Goal: Information Seeking & Learning: Learn about a topic

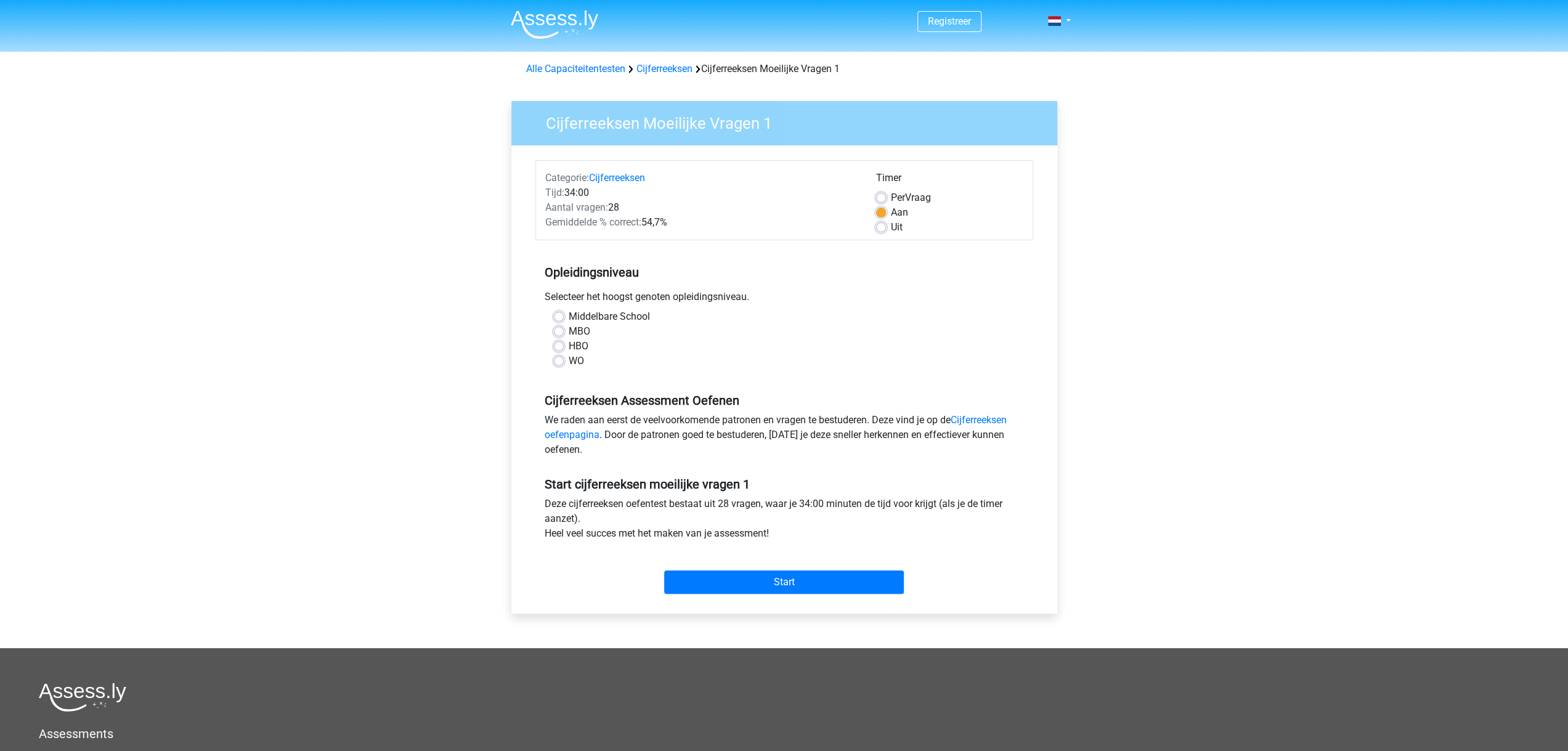
click at [569, 364] on label "WO" at bounding box center [576, 361] width 15 height 15
click at [557, 364] on input "WO" at bounding box center [559, 360] width 10 height 12
radio input "true"
click at [766, 585] on input "Start" at bounding box center [784, 582] width 239 height 24
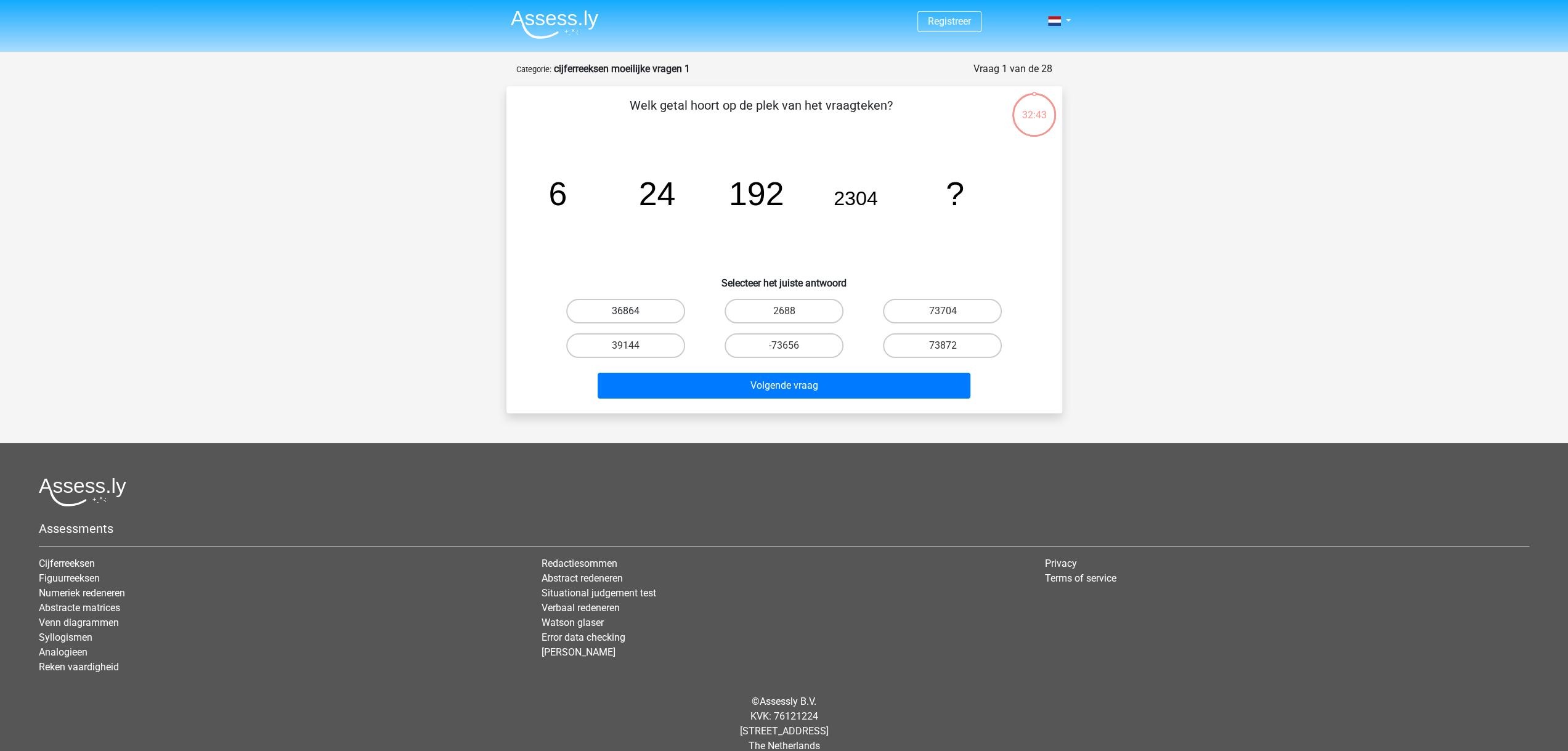
click at [599, 303] on label "36864" at bounding box center [625, 311] width 119 height 25
click at [625, 311] on input "36864" at bounding box center [629, 315] width 8 height 8
radio input "true"
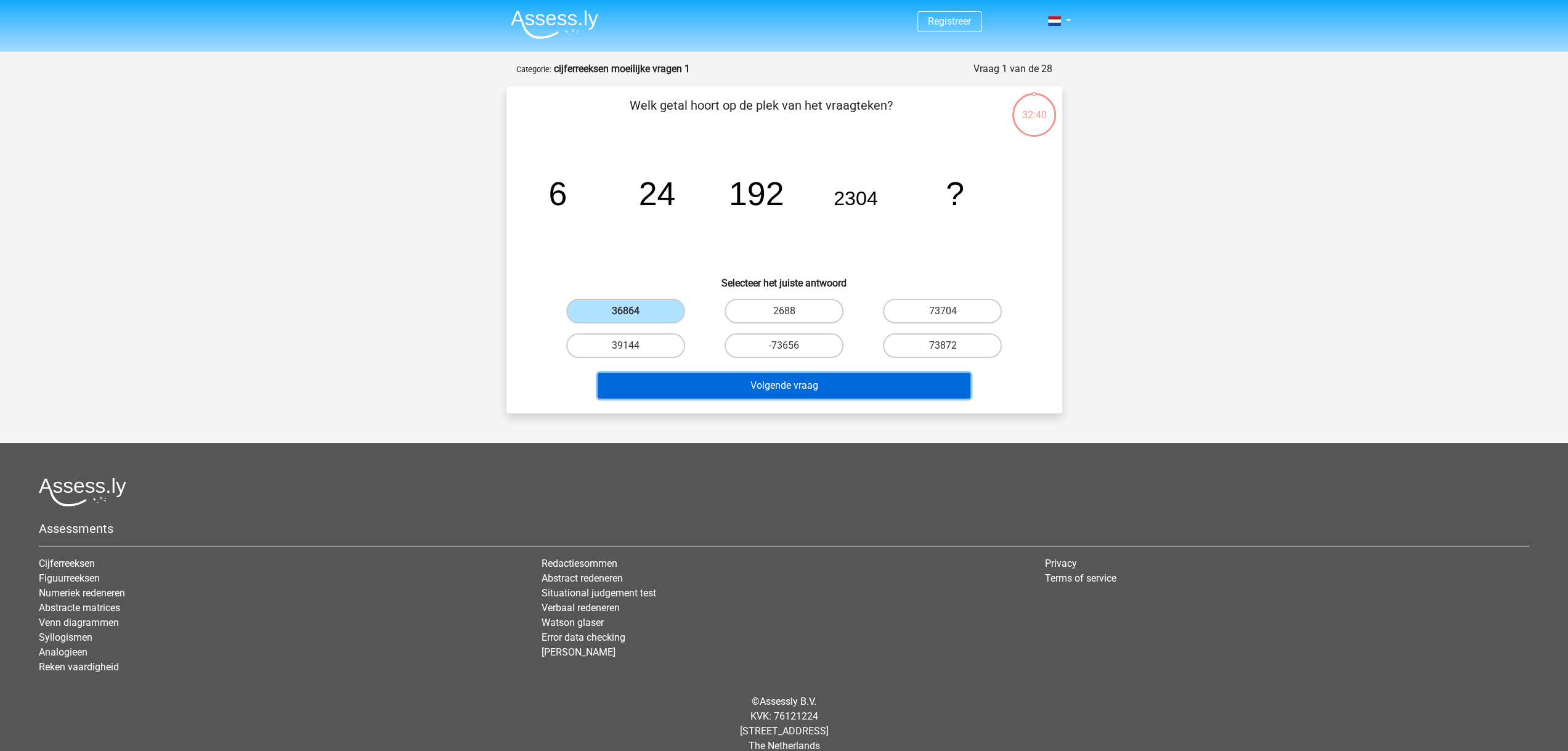
click at [758, 391] on button "Volgende vraag" at bounding box center [784, 385] width 373 height 26
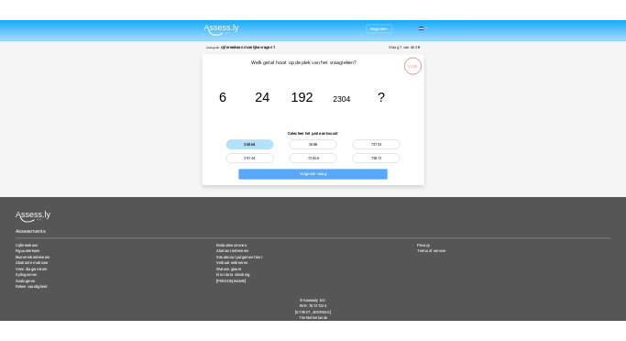
scroll to position [24, 0]
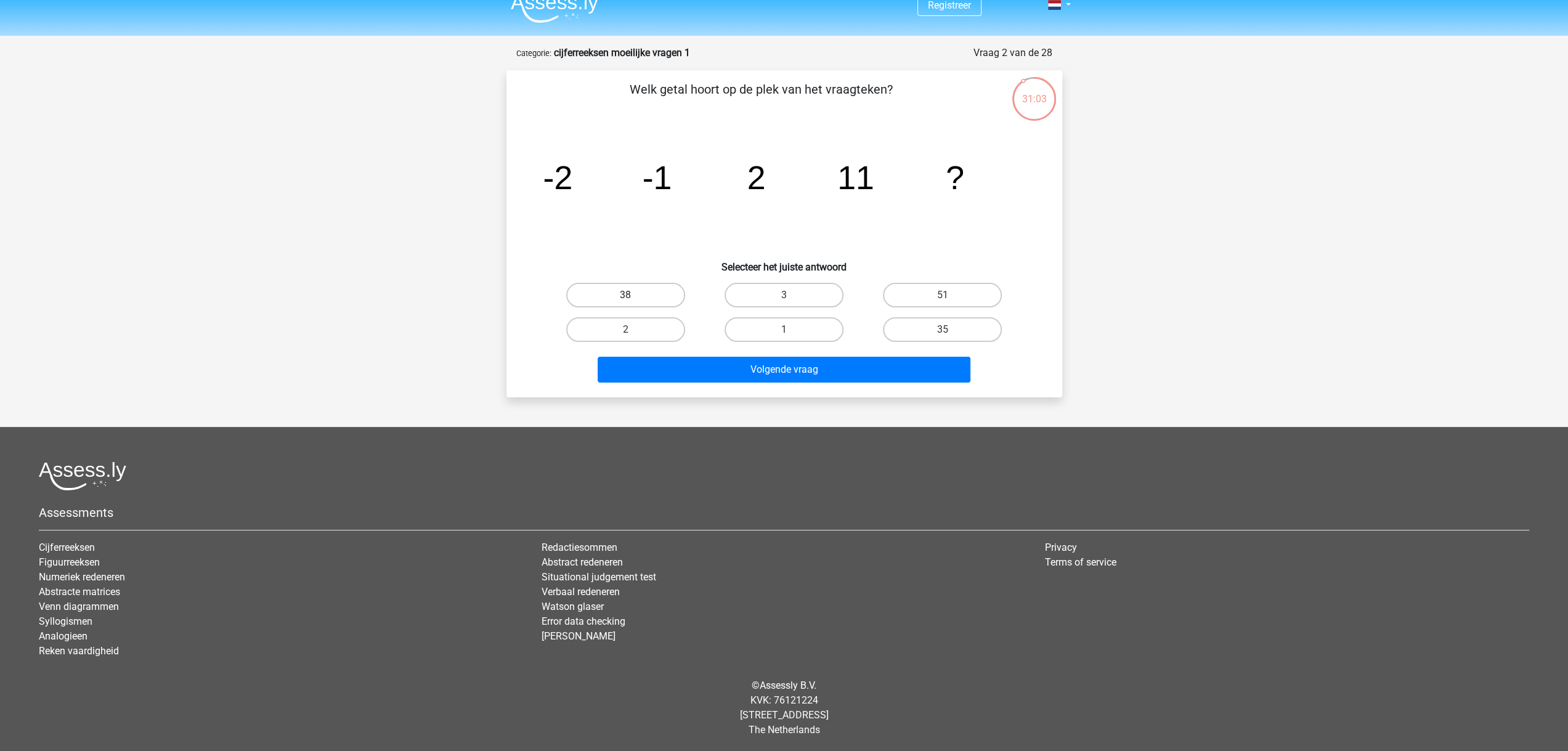
click at [616, 294] on label "38" at bounding box center [625, 295] width 119 height 25
click at [625, 295] on input "38" at bounding box center [629, 299] width 8 height 8
radio input "true"
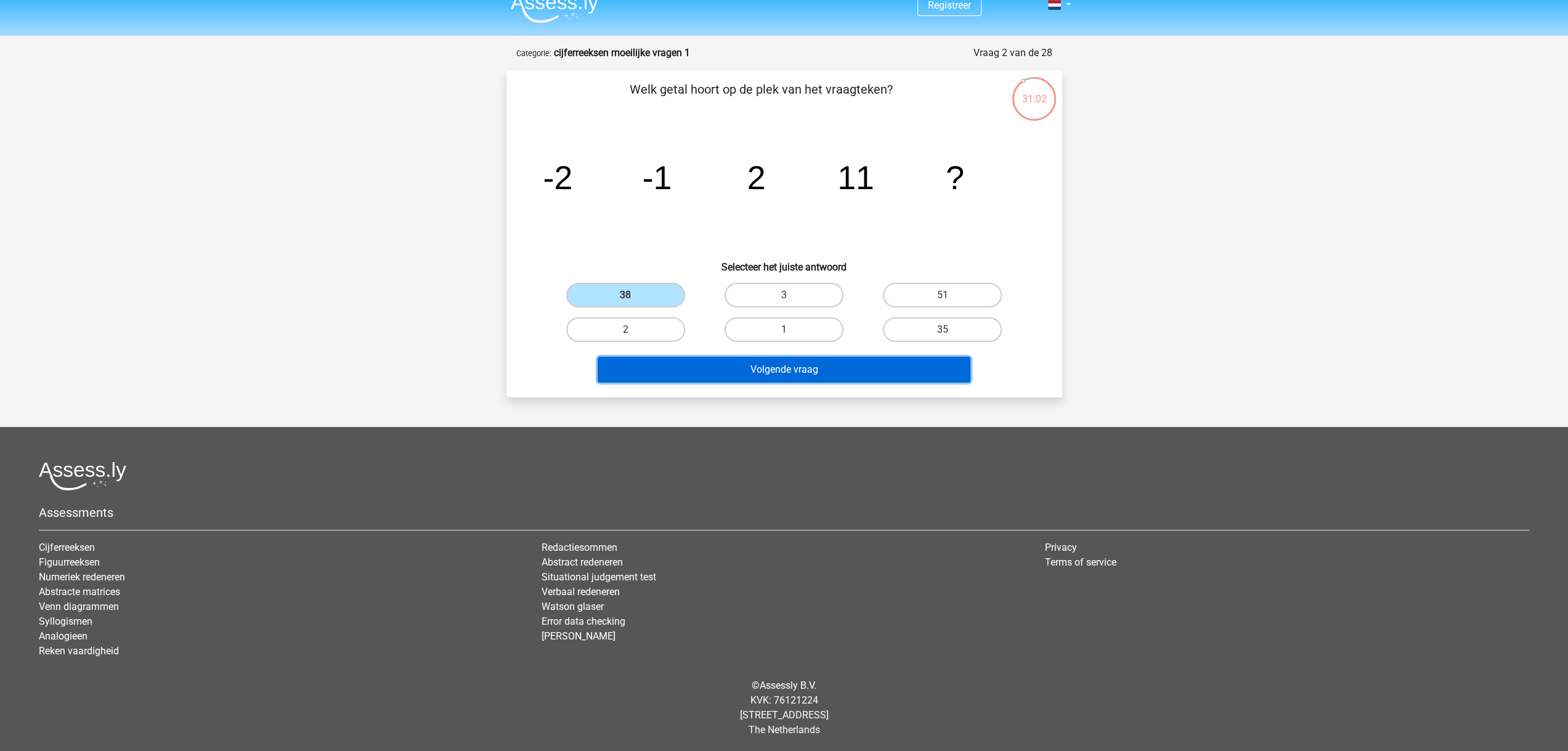
click at [722, 372] on button "Volgende vraag" at bounding box center [784, 369] width 373 height 26
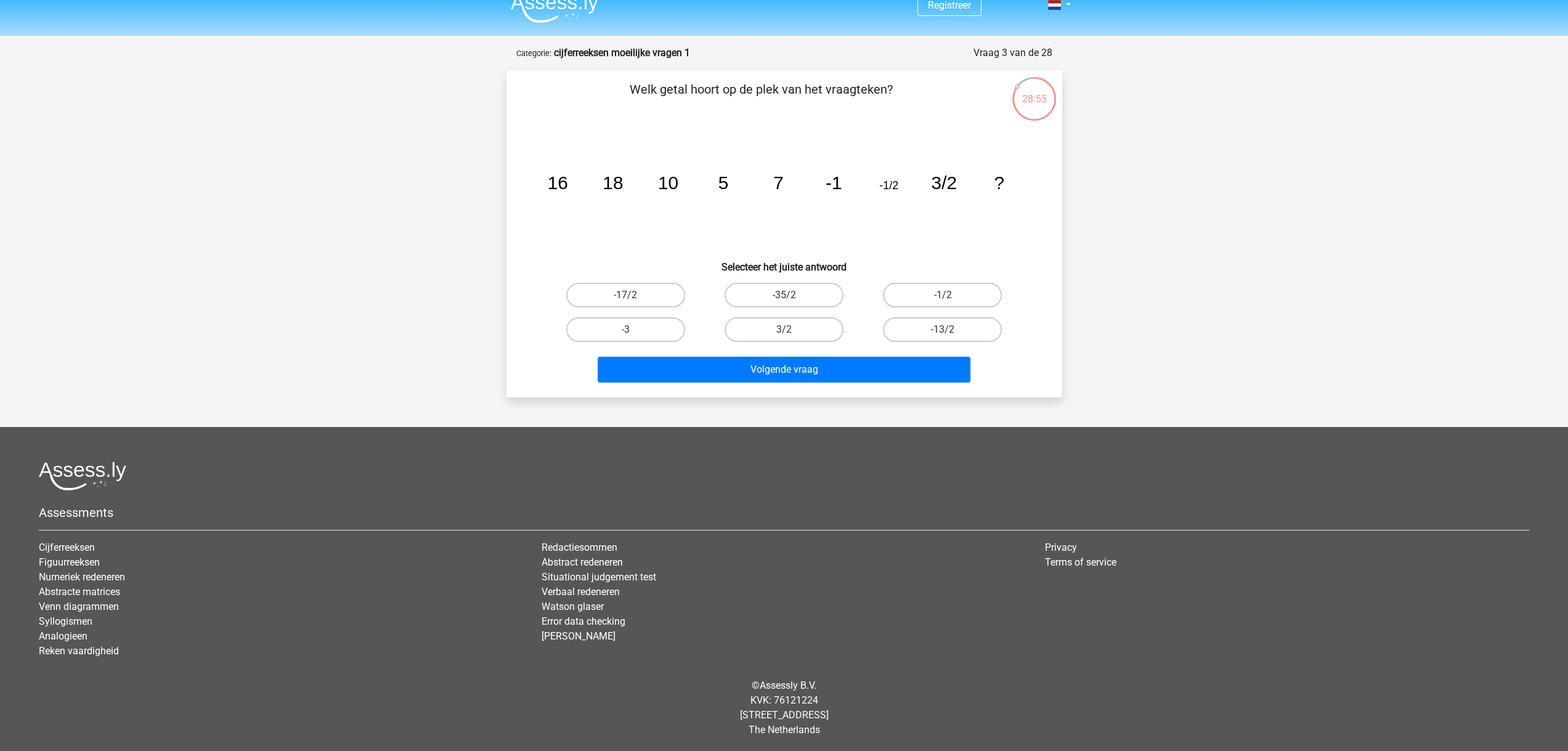
click at [945, 329] on input "-13/2" at bounding box center [947, 333] width 8 height 8
radio input "true"
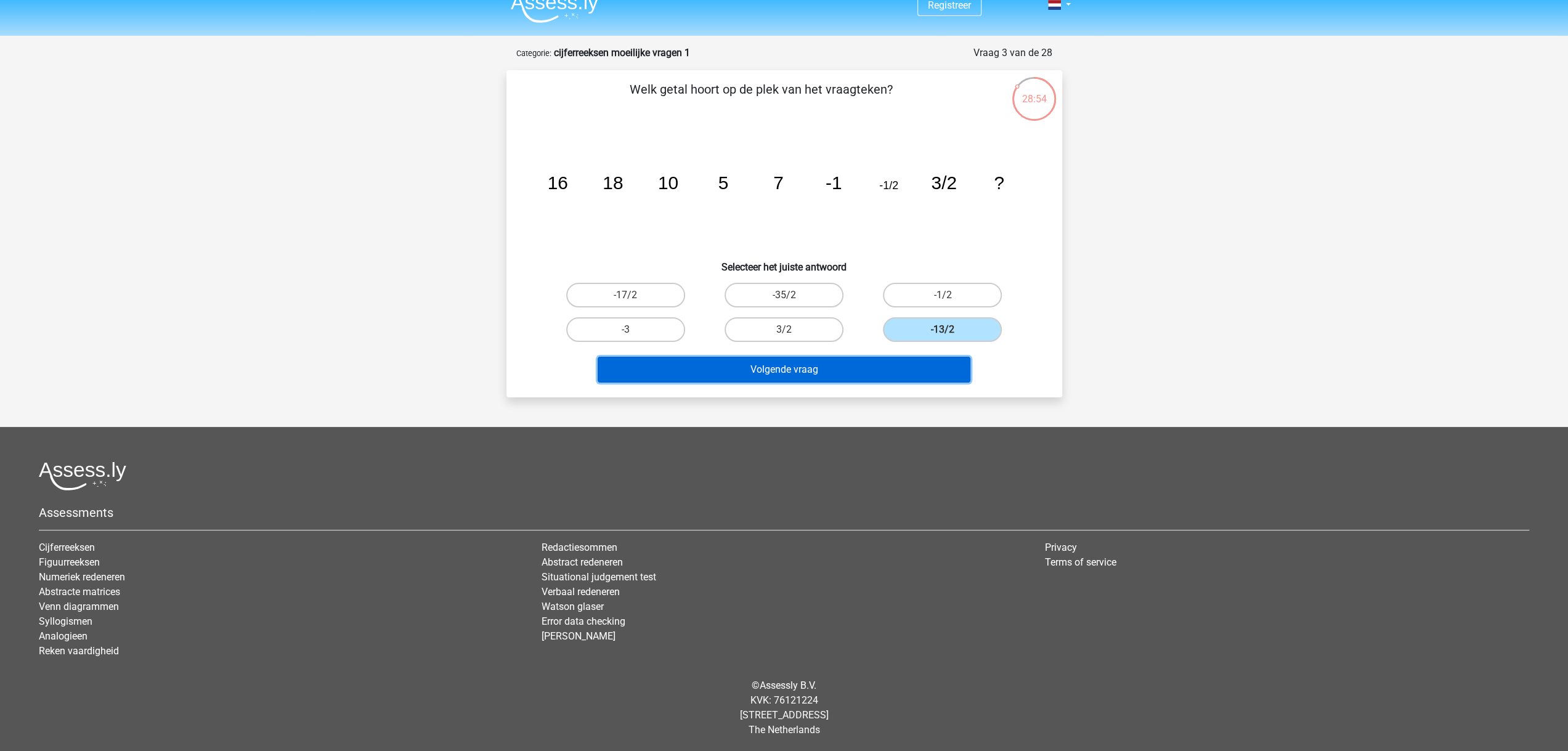
click at [739, 371] on button "Volgende vraag" at bounding box center [784, 369] width 373 height 26
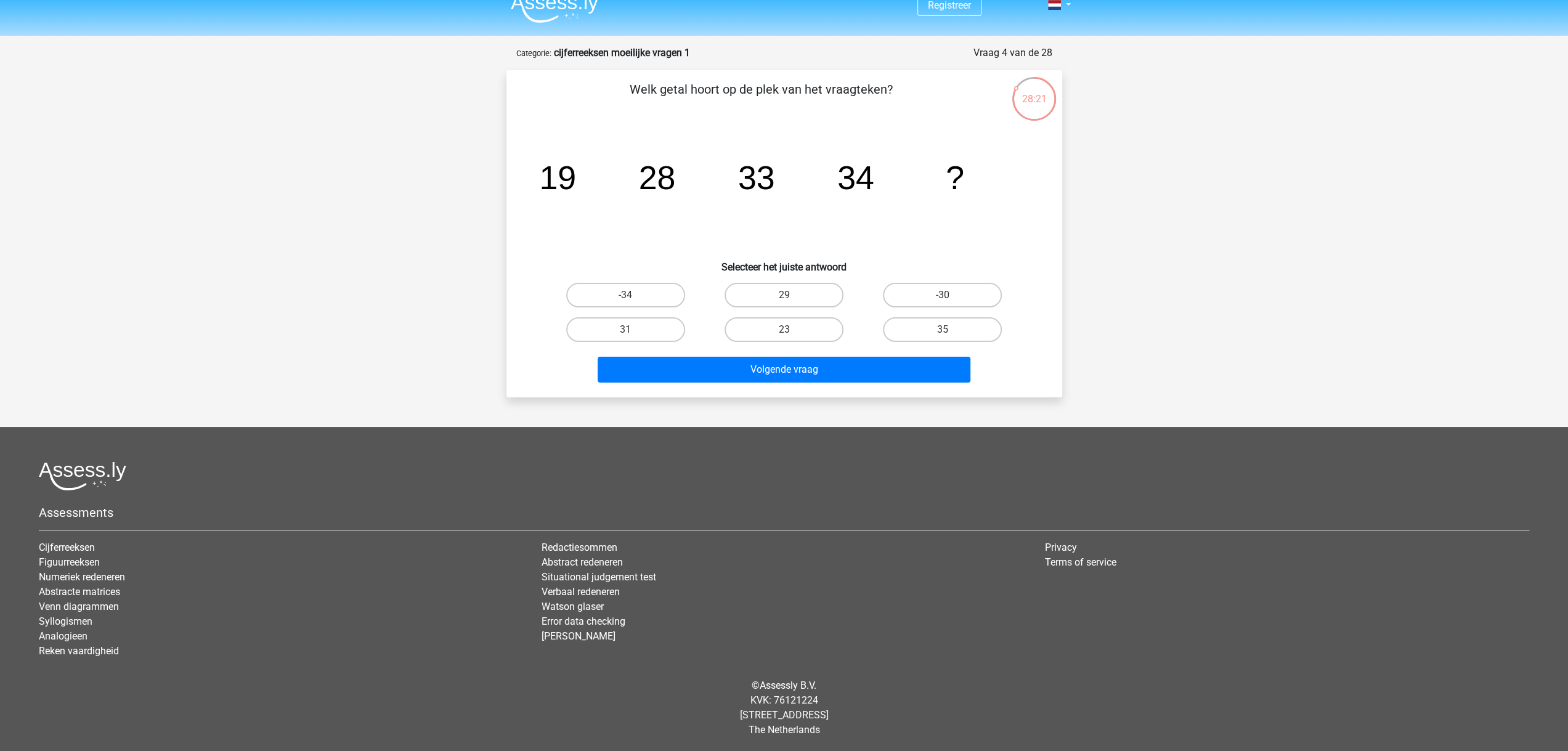
click at [629, 336] on input "31" at bounding box center [629, 333] width 8 height 8
radio input "true"
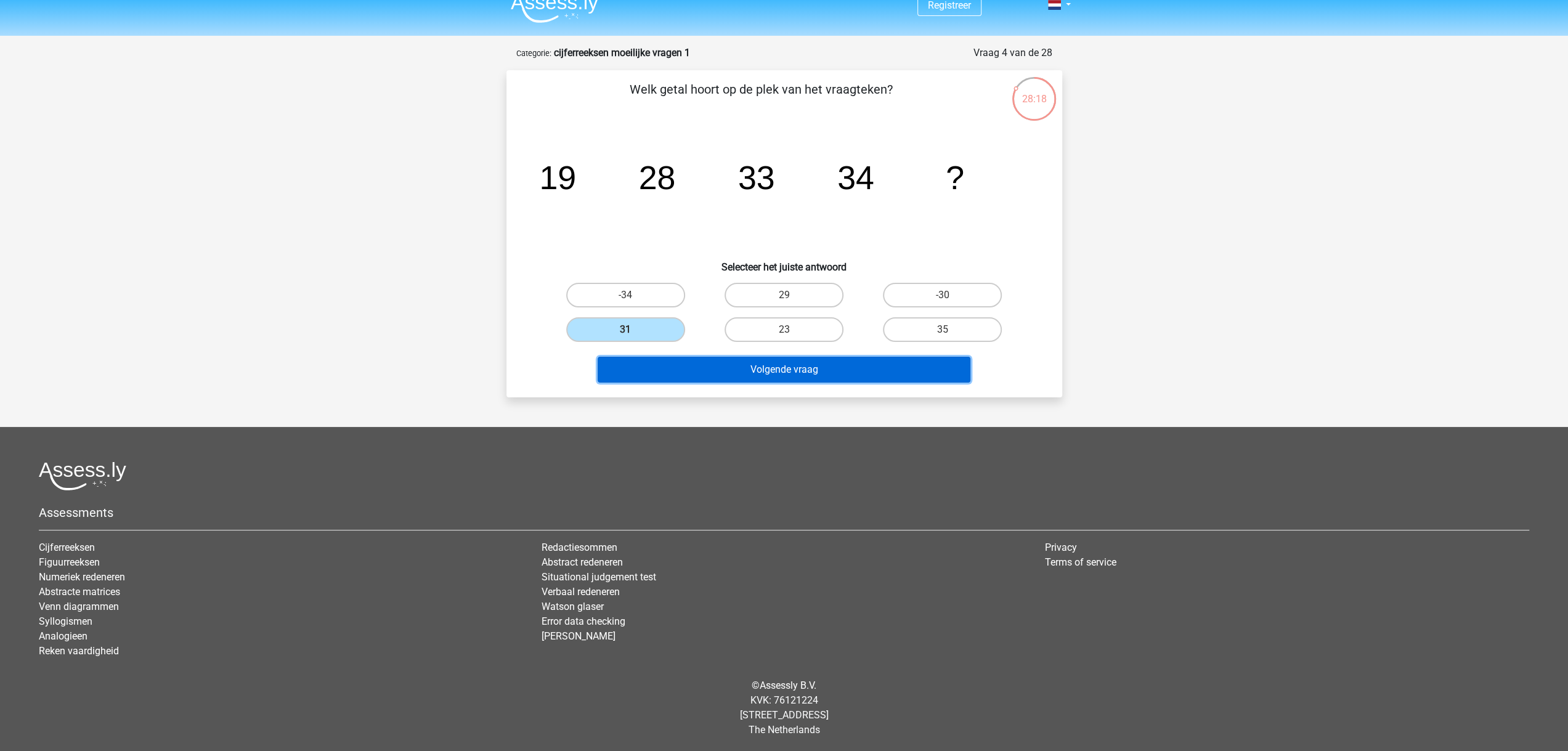
click at [687, 375] on button "Volgende vraag" at bounding box center [784, 369] width 373 height 26
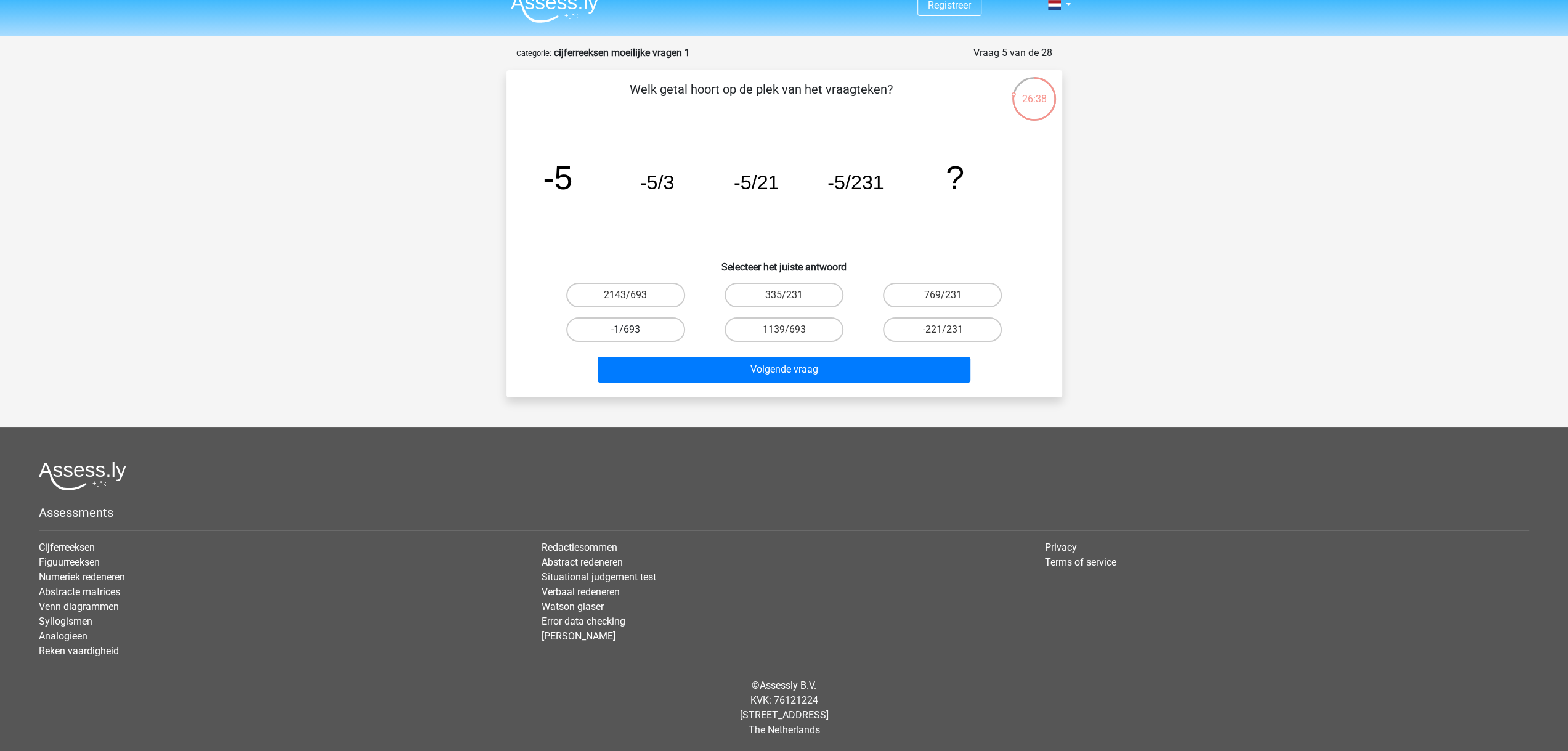
click at [603, 331] on label "-1/693" at bounding box center [625, 329] width 119 height 25
click at [625, 331] on input "-1/693" at bounding box center [629, 333] width 8 height 8
radio input "true"
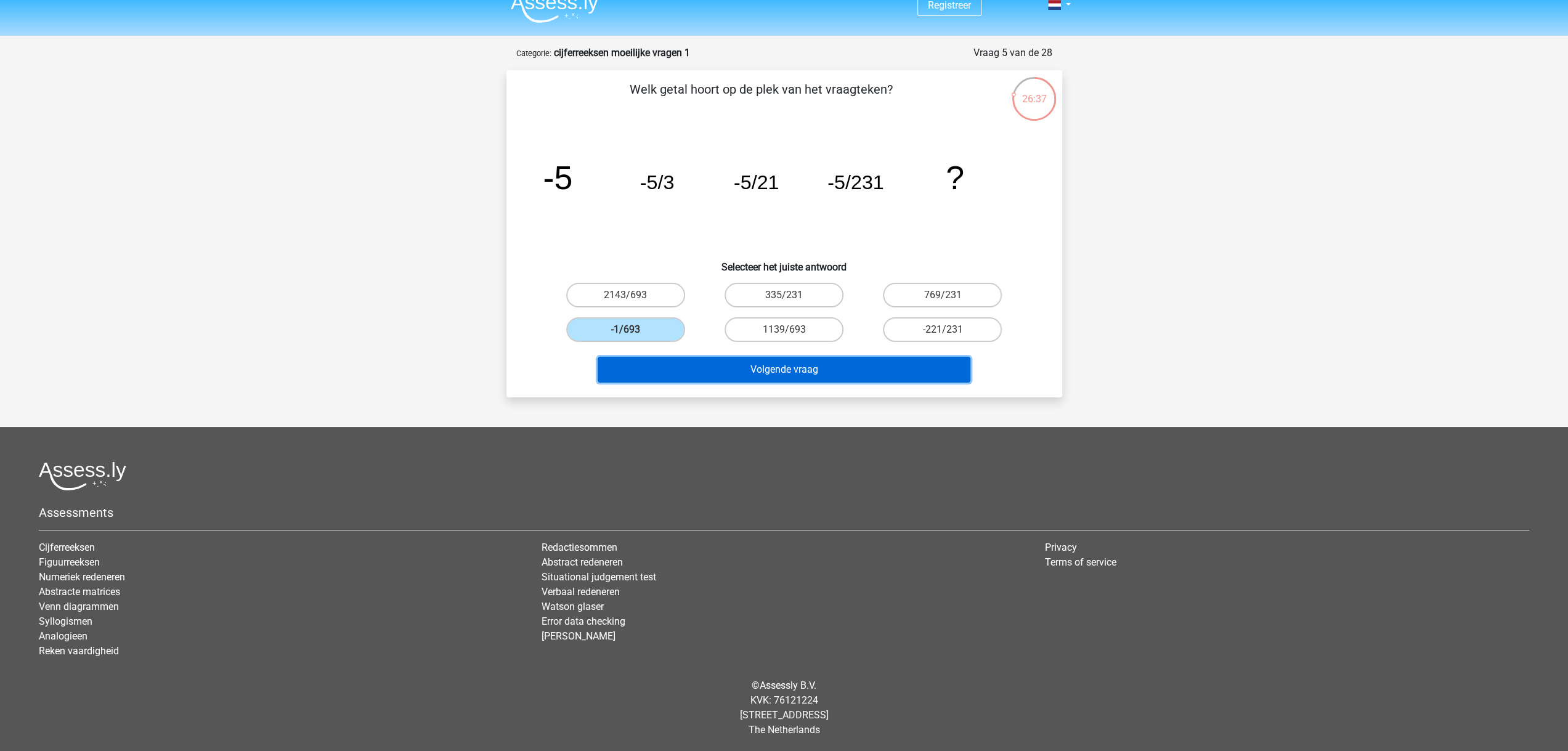
click at [788, 372] on button "Volgende vraag" at bounding box center [784, 369] width 373 height 26
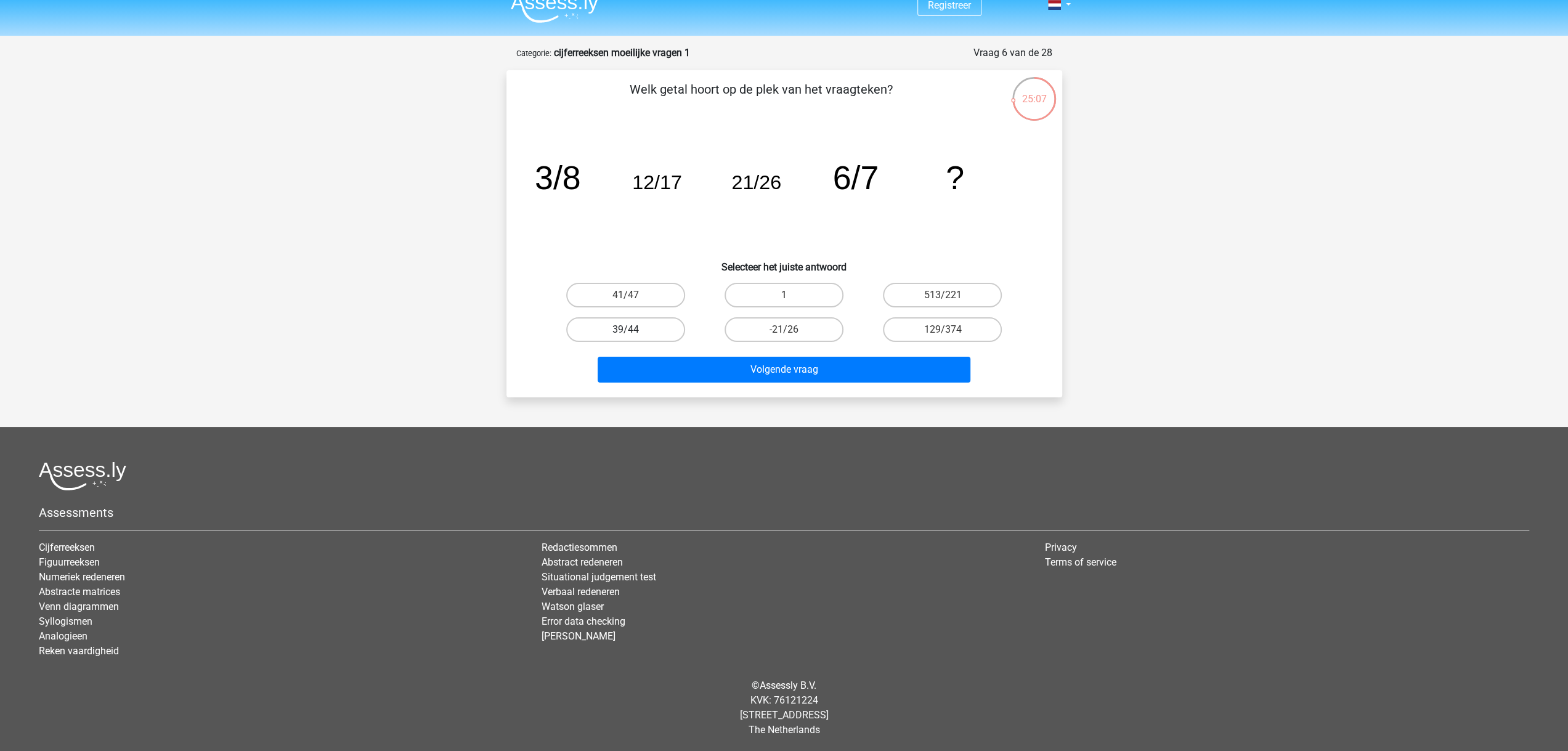
click at [622, 331] on label "39/44" at bounding box center [625, 329] width 119 height 25
click at [625, 331] on input "39/44" at bounding box center [629, 333] width 8 height 8
radio input "true"
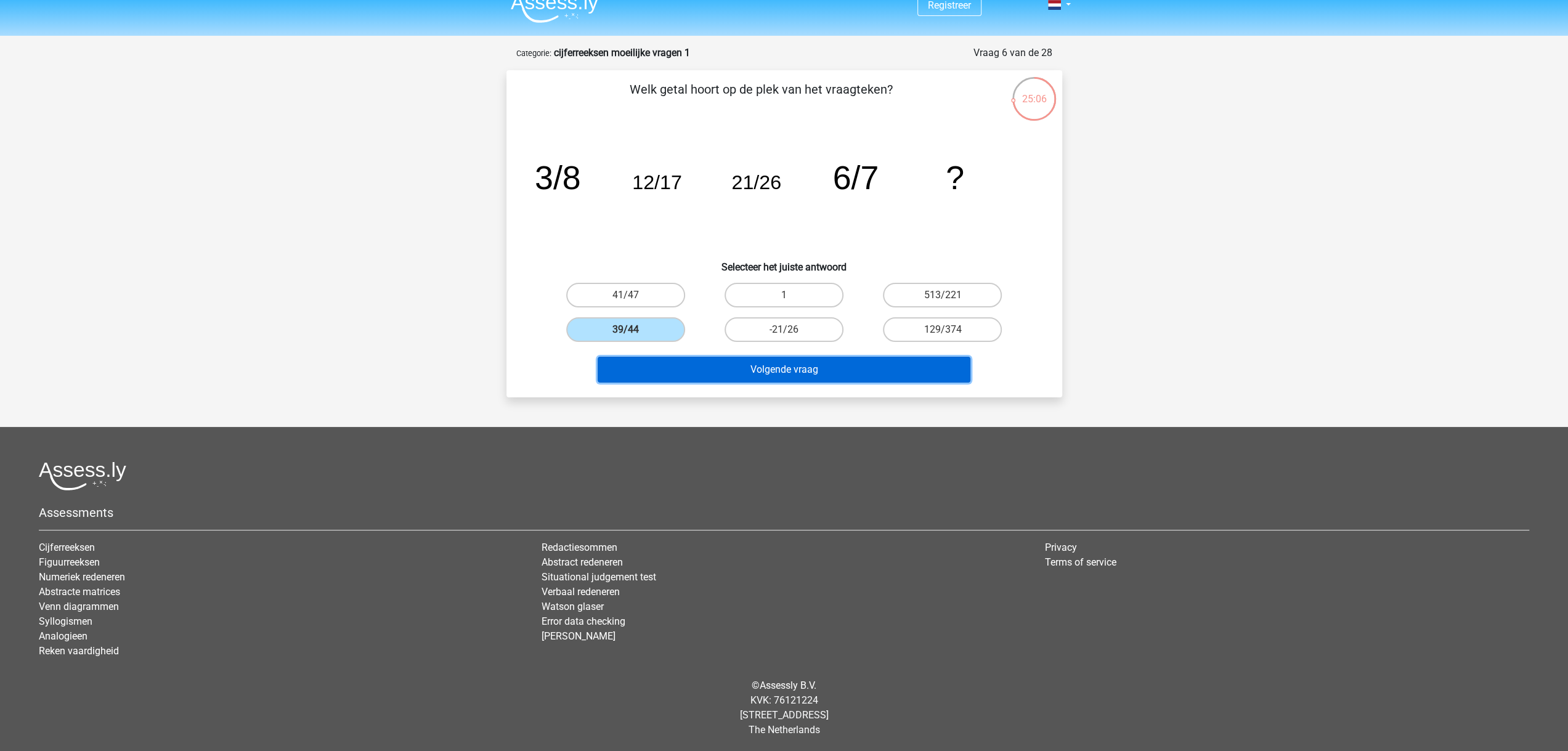
click at [746, 369] on button "Volgende vraag" at bounding box center [784, 369] width 373 height 26
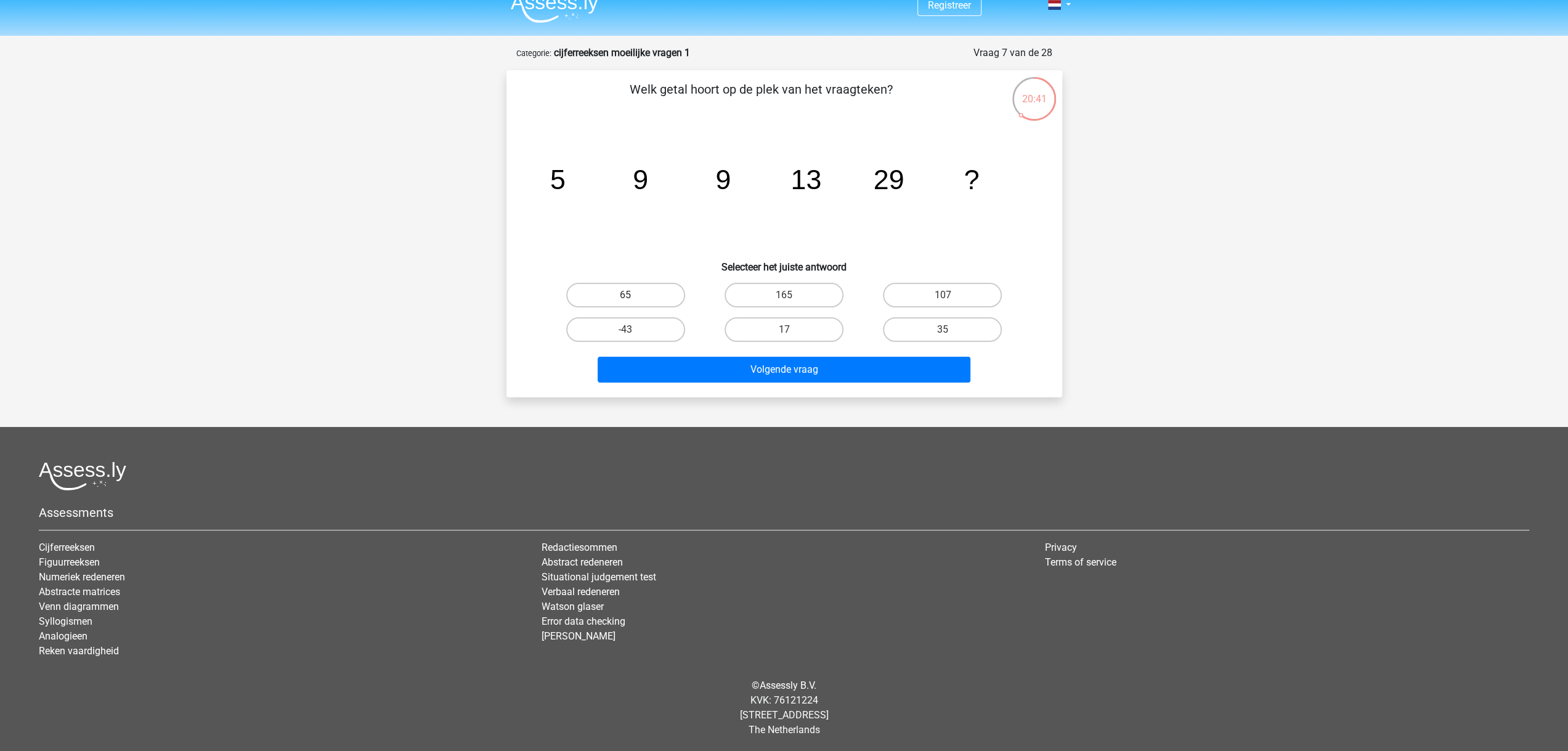
click at [653, 288] on label "65" at bounding box center [625, 295] width 119 height 25
click at [633, 295] on input "65" at bounding box center [629, 299] width 8 height 8
radio input "true"
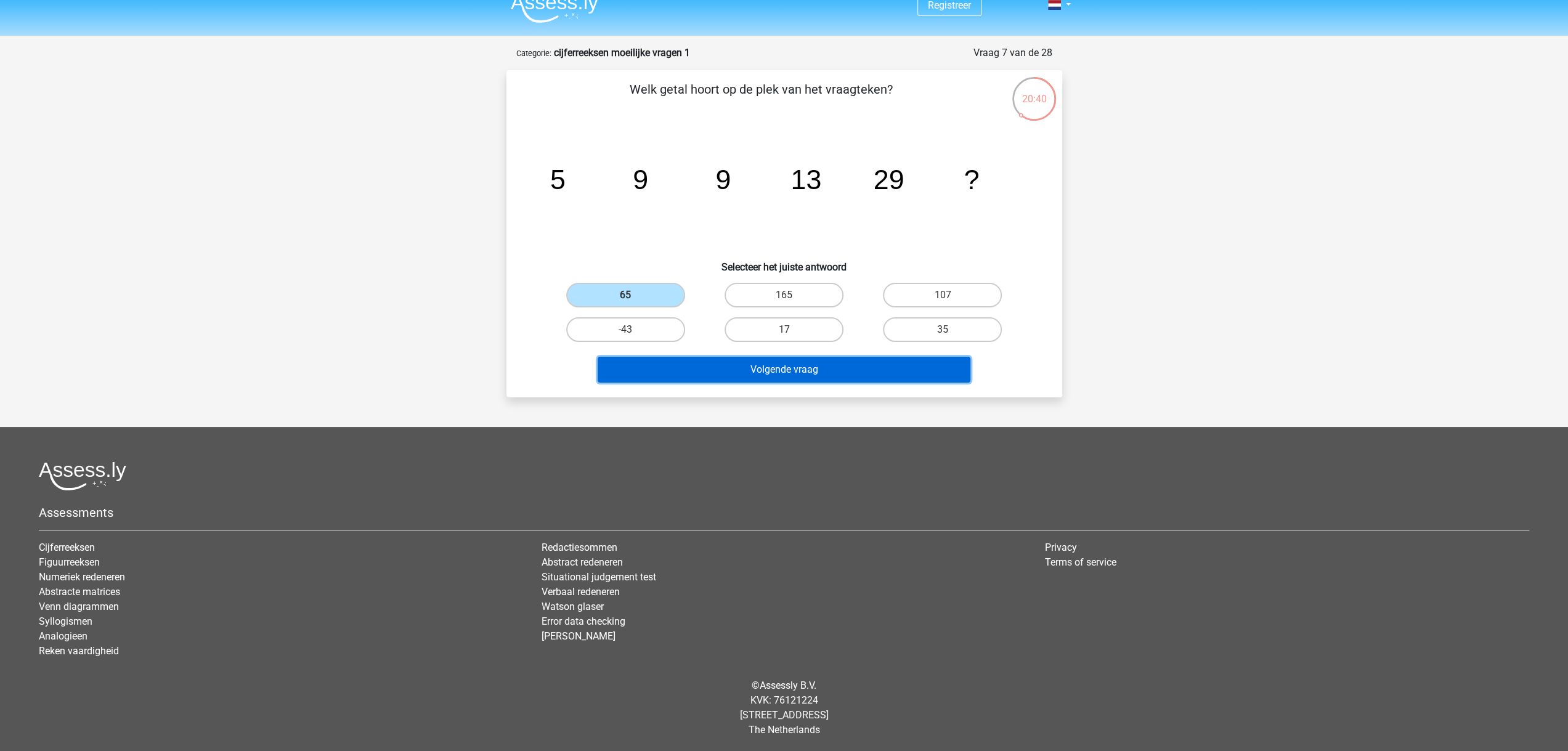
click at [758, 369] on button "Volgende vraag" at bounding box center [784, 369] width 373 height 26
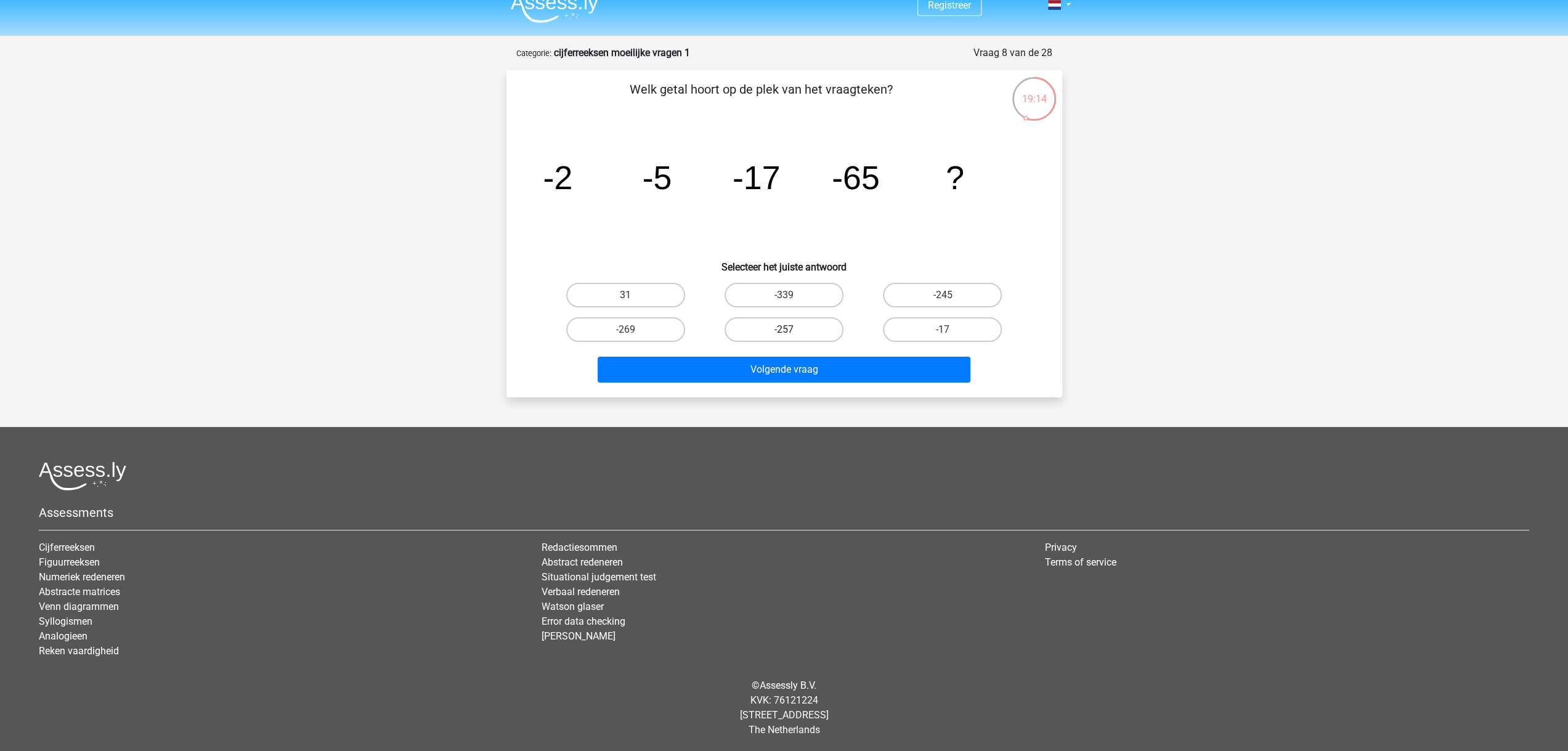
click at [781, 333] on label "-257" at bounding box center [783, 329] width 119 height 25
click at [783, 333] on input "-257" at bounding box center [787, 333] width 8 height 8
radio input "true"
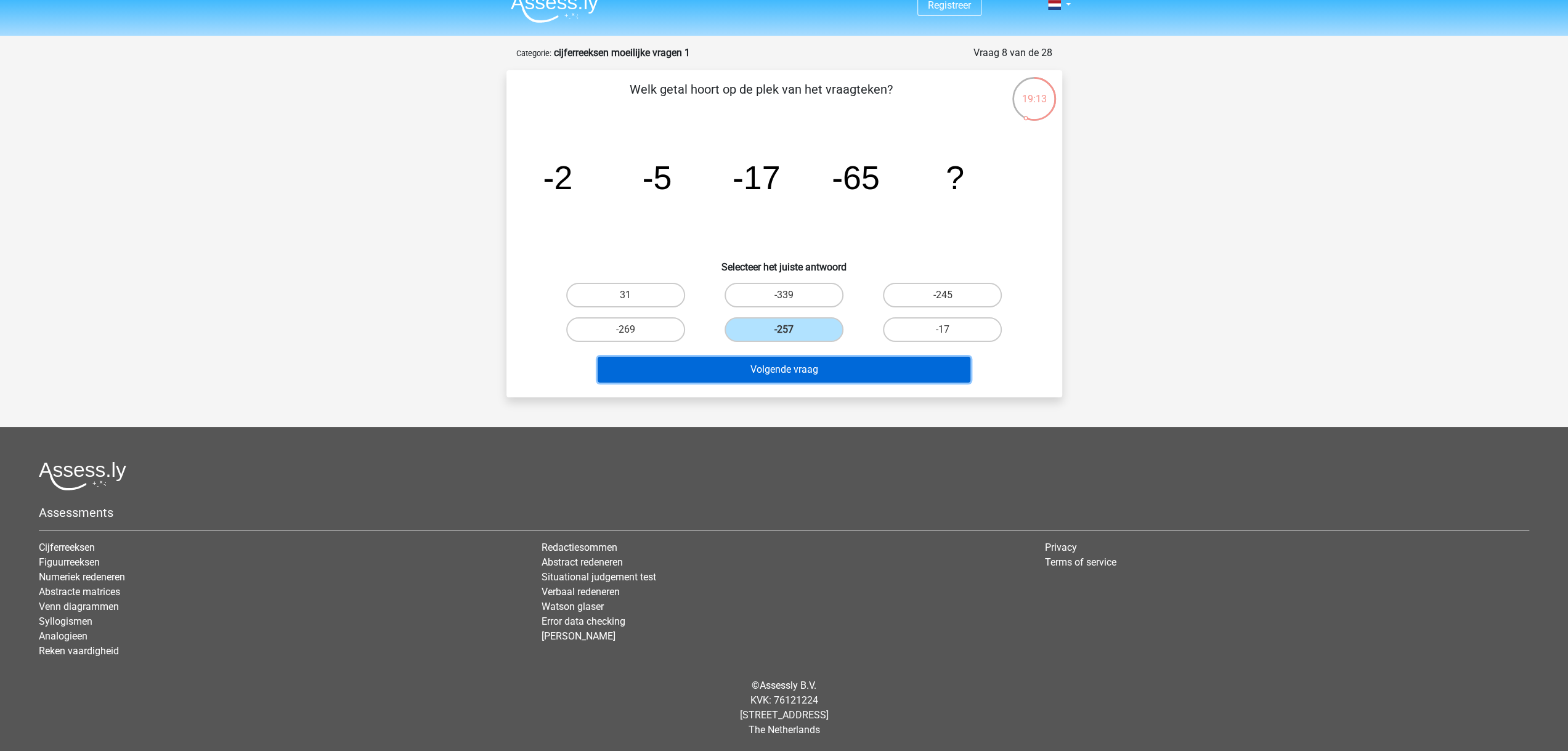
click at [782, 373] on button "Volgende vraag" at bounding box center [784, 369] width 373 height 26
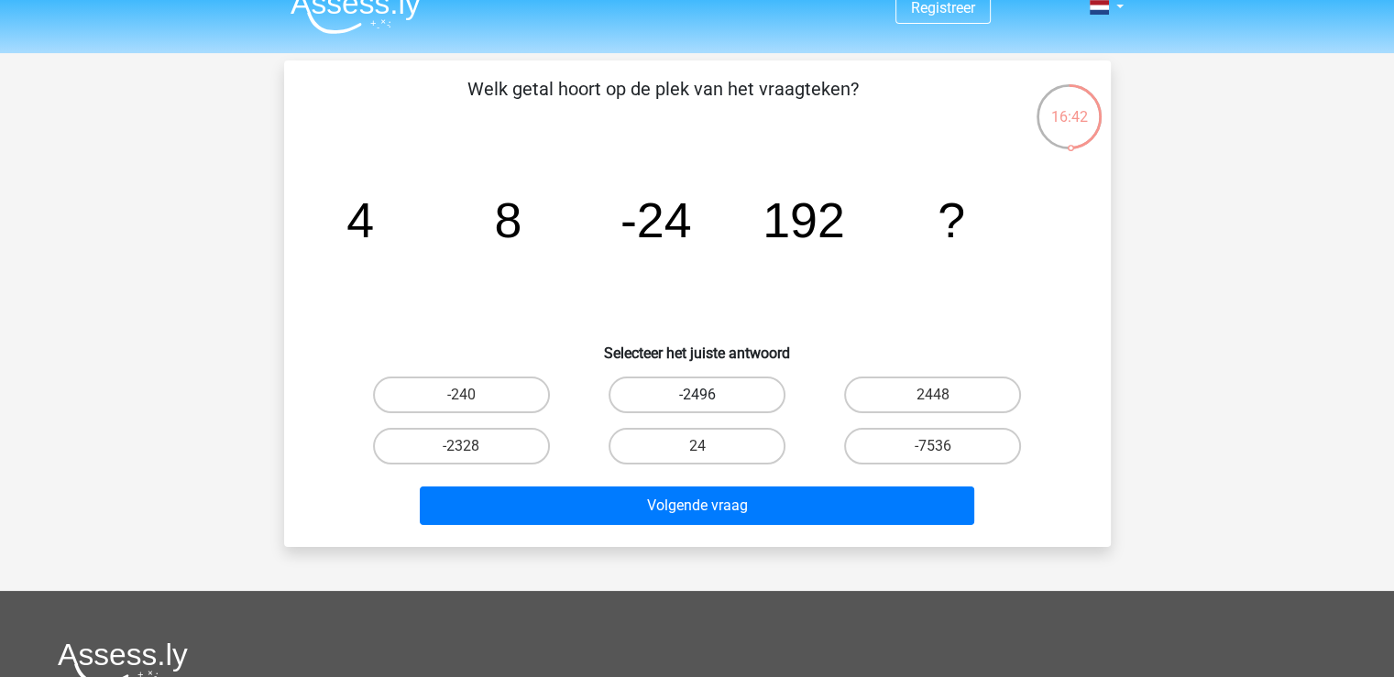
click at [676, 397] on label "-2496" at bounding box center [696, 395] width 177 height 37
click at [696, 397] on input "-2496" at bounding box center [702, 401] width 12 height 12
radio input "true"
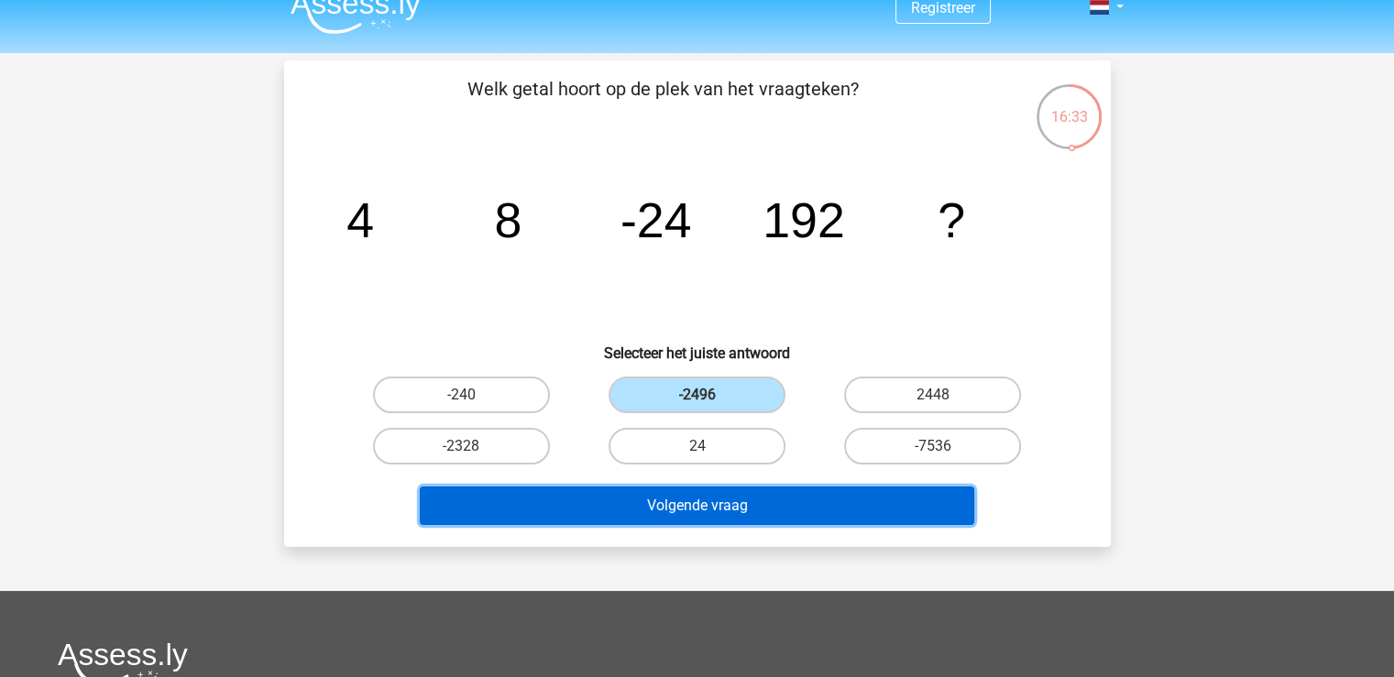
click at [701, 496] on button "Volgende vraag" at bounding box center [697, 506] width 554 height 38
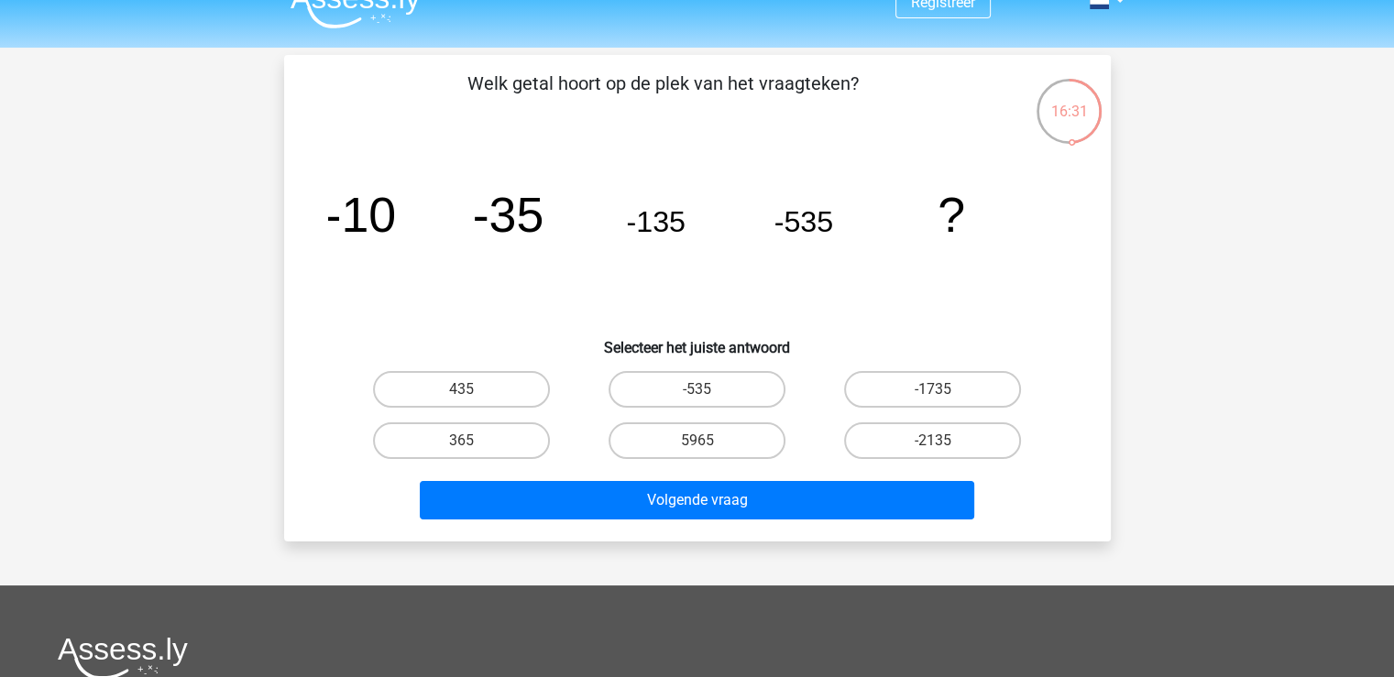
scroll to position [0, 0]
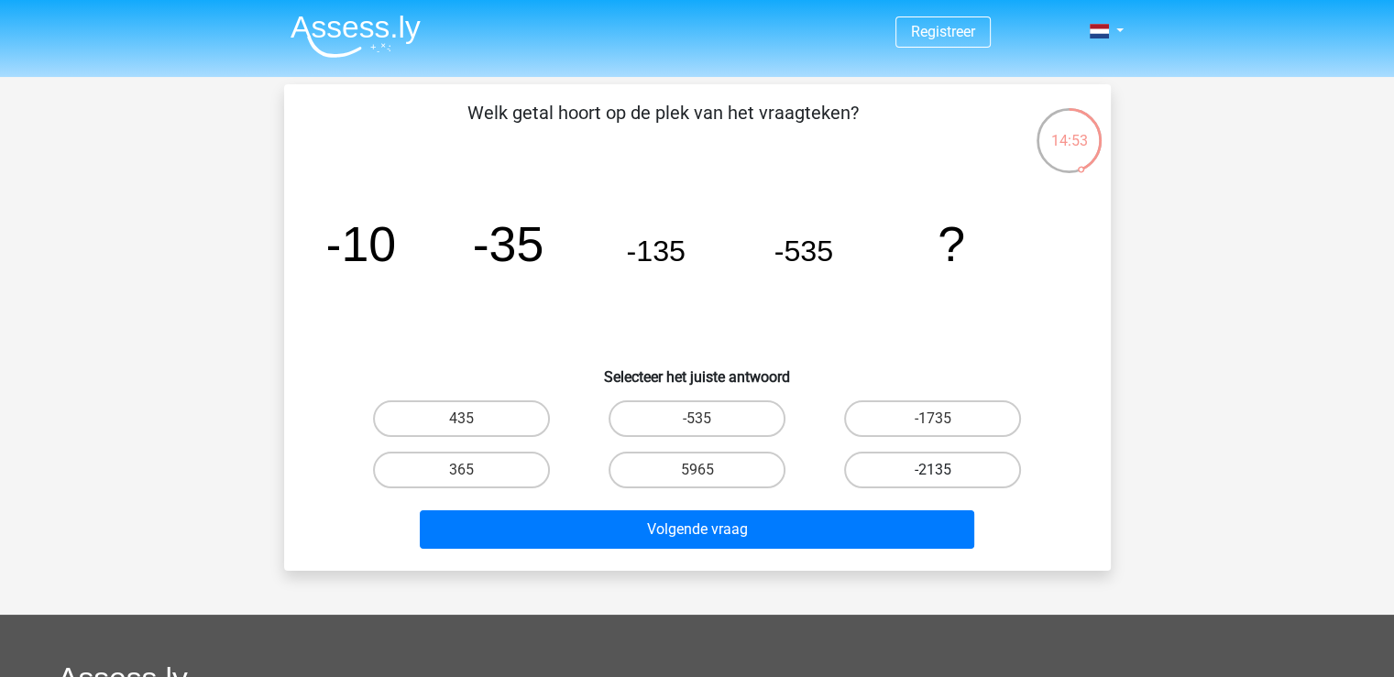
click at [968, 472] on label "-2135" at bounding box center [932, 470] width 177 height 37
click at [945, 472] on input "-2135" at bounding box center [939, 476] width 12 height 12
radio input "true"
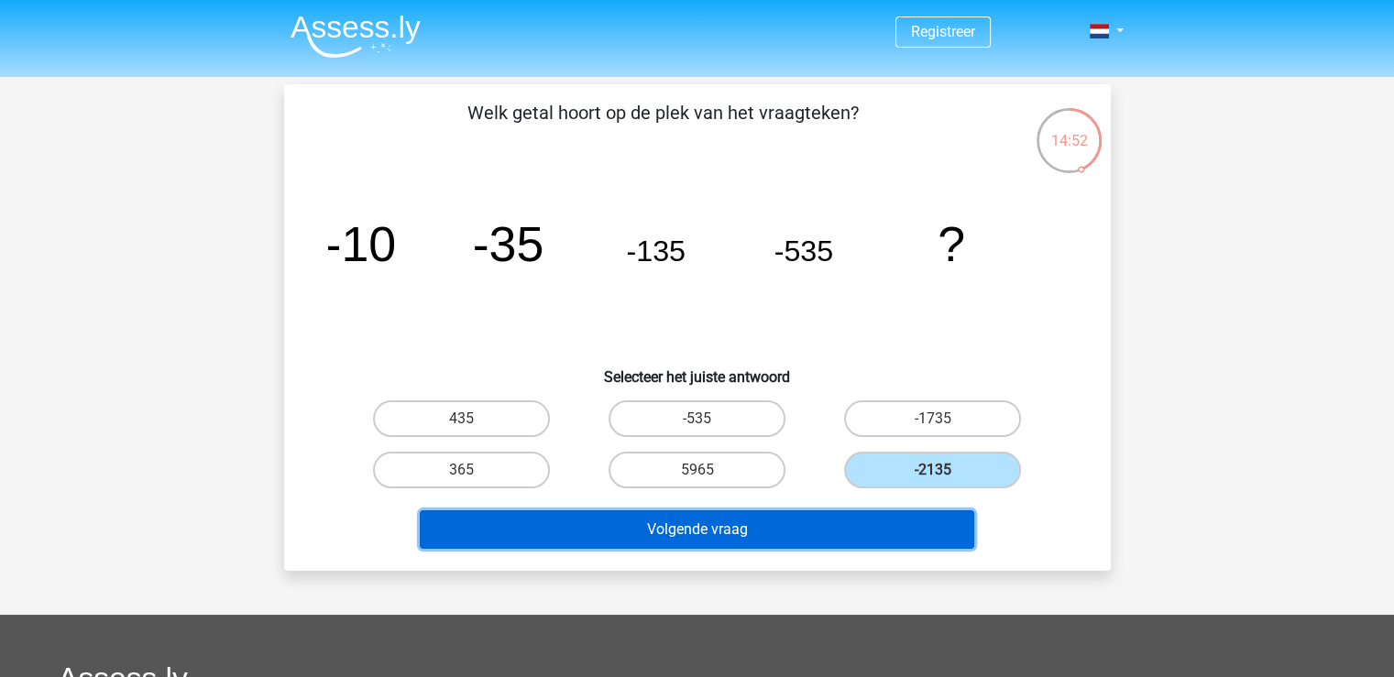
click at [716, 521] on button "Volgende vraag" at bounding box center [697, 529] width 554 height 38
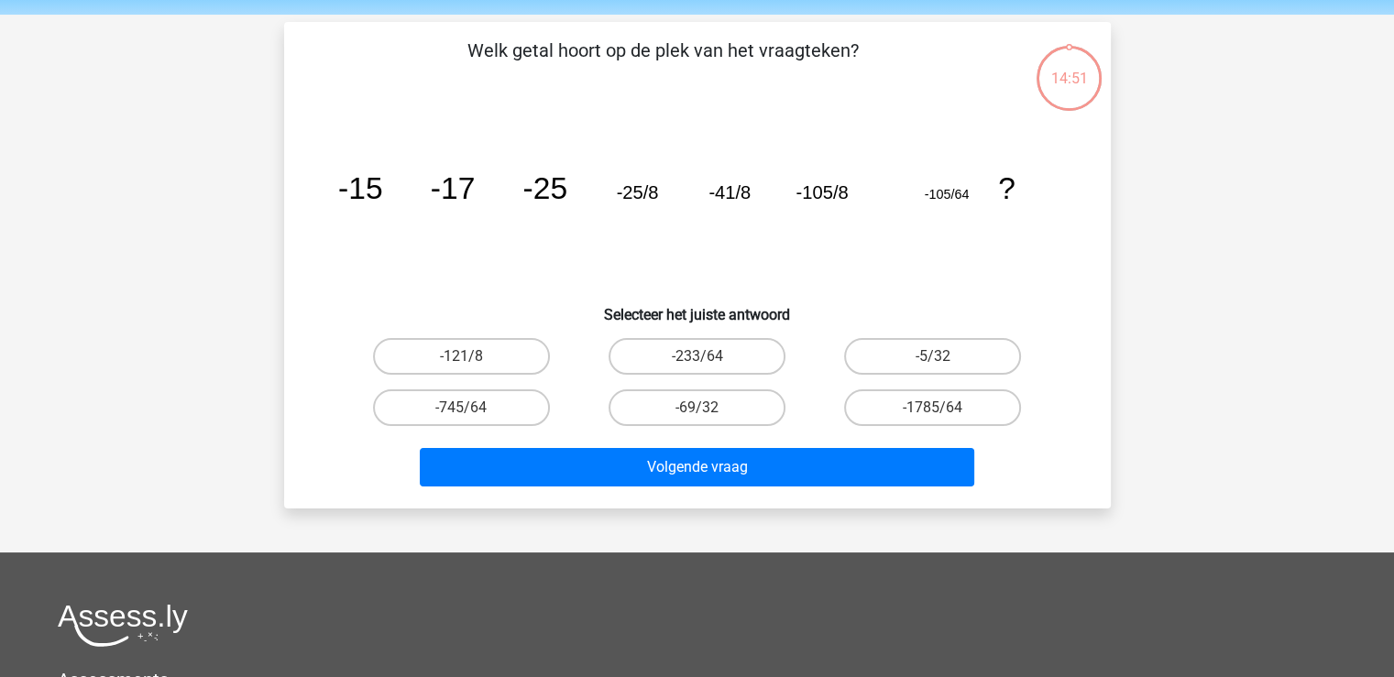
scroll to position [84, 0]
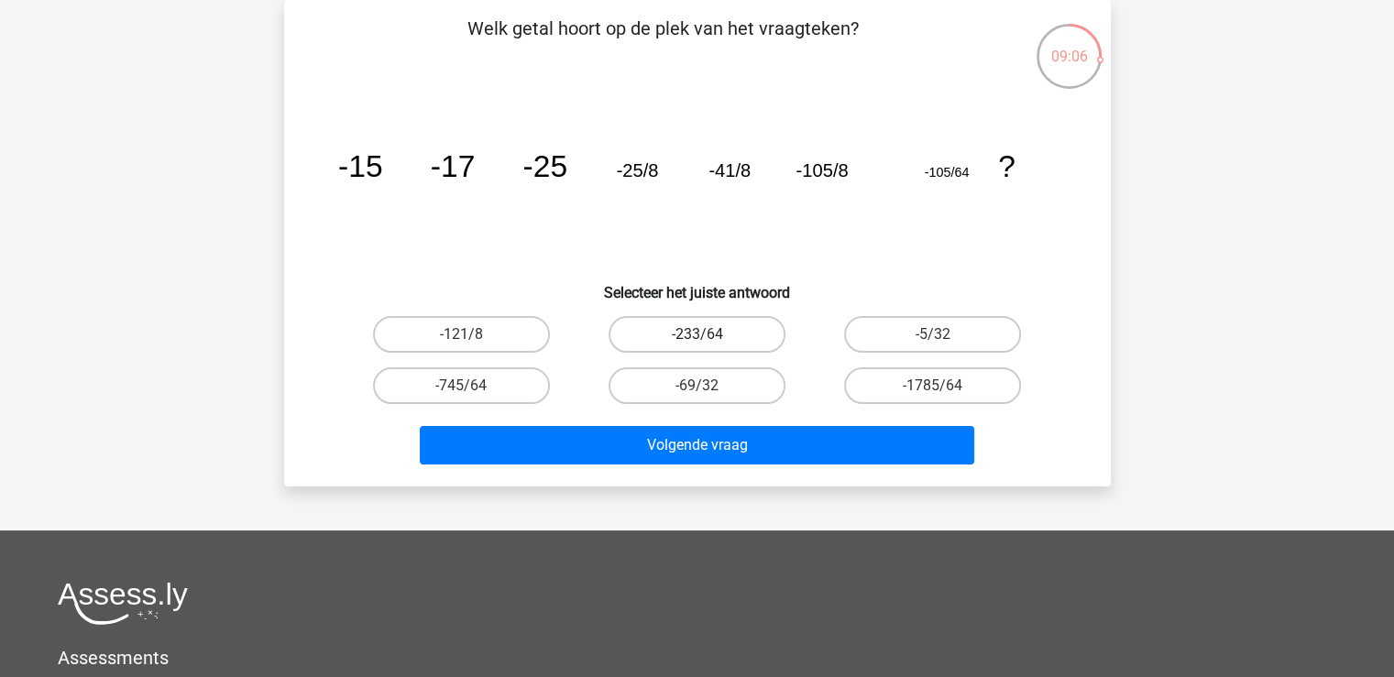
click at [662, 334] on label "-233/64" at bounding box center [696, 334] width 177 height 37
click at [696, 334] on input "-233/64" at bounding box center [702, 340] width 12 height 12
radio input "true"
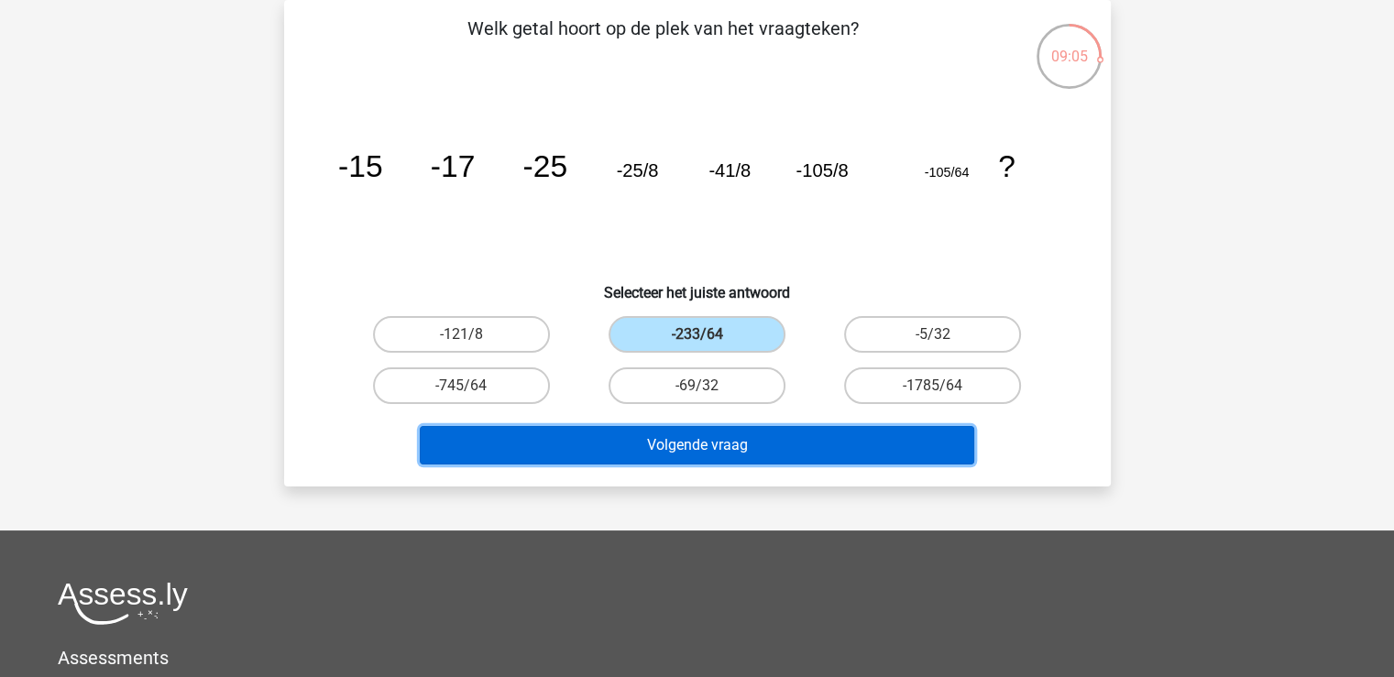
click at [698, 437] on button "Volgende vraag" at bounding box center [697, 445] width 554 height 38
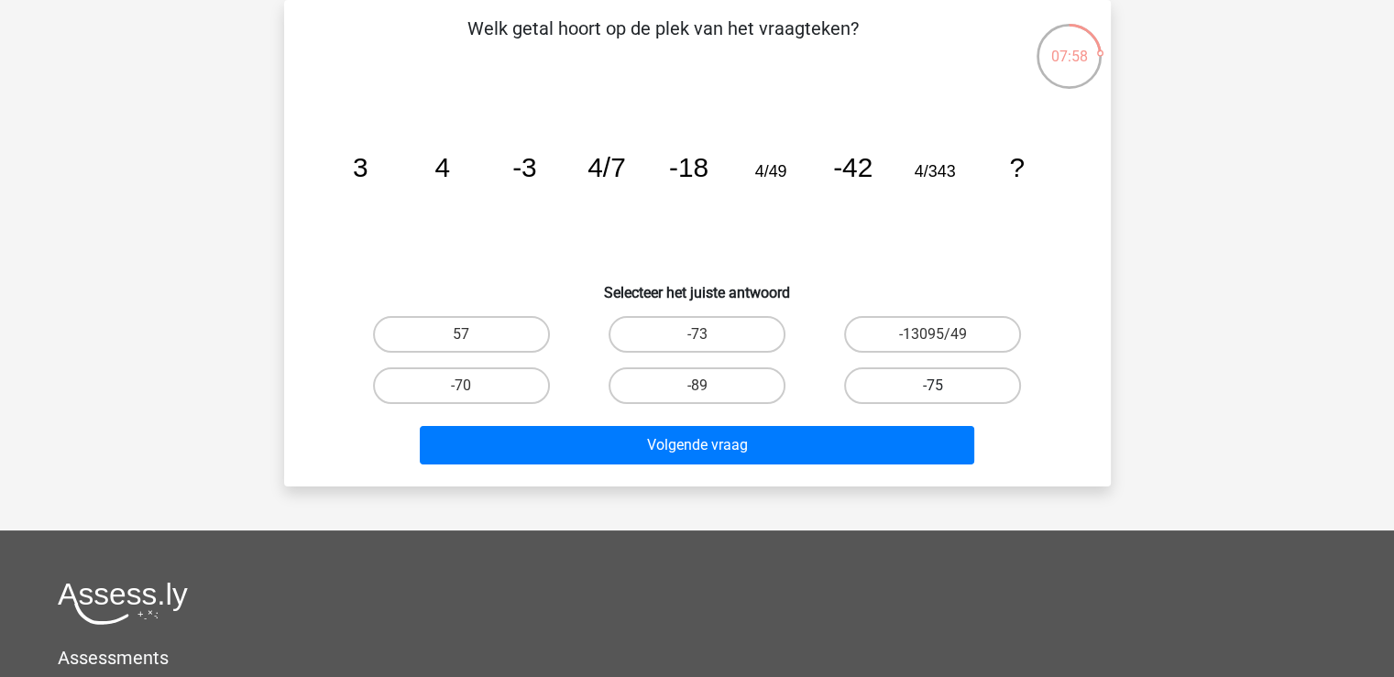
click at [963, 393] on label "-75" at bounding box center [932, 385] width 177 height 37
click at [945, 393] on input "-75" at bounding box center [939, 392] width 12 height 12
radio input "true"
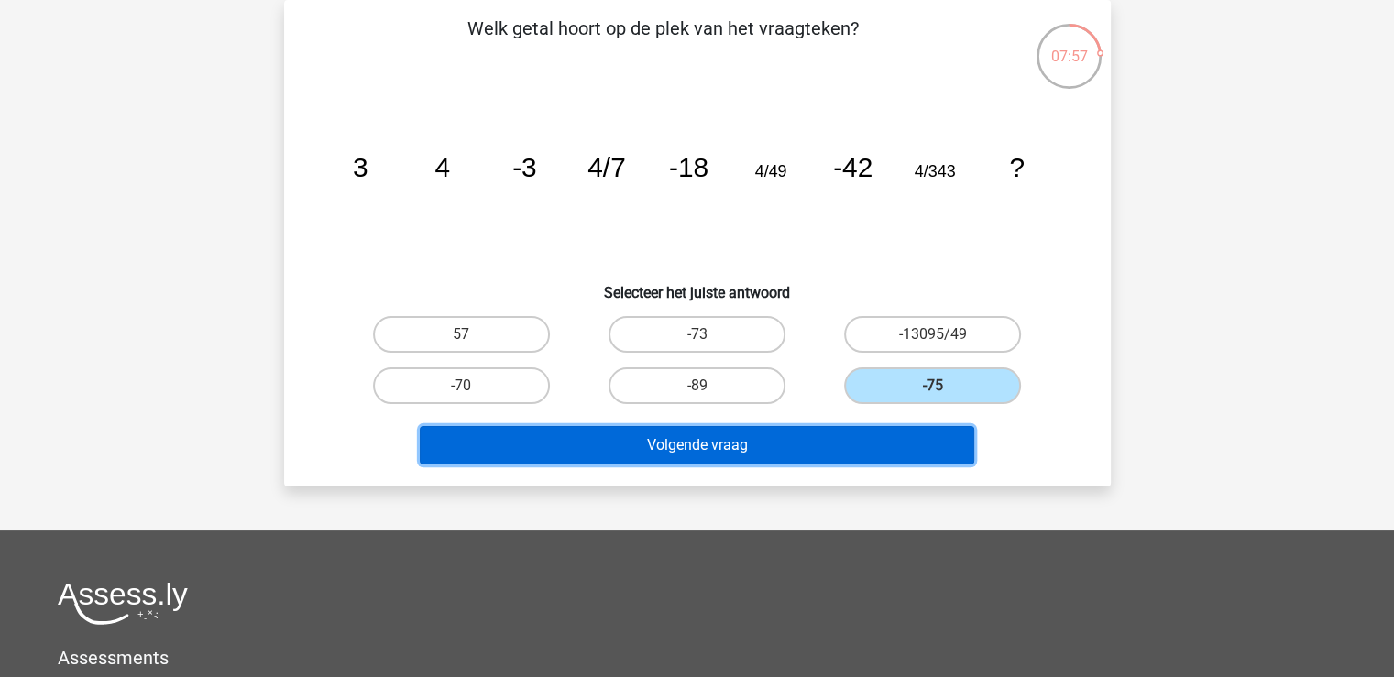
click at [865, 451] on button "Volgende vraag" at bounding box center [697, 445] width 554 height 38
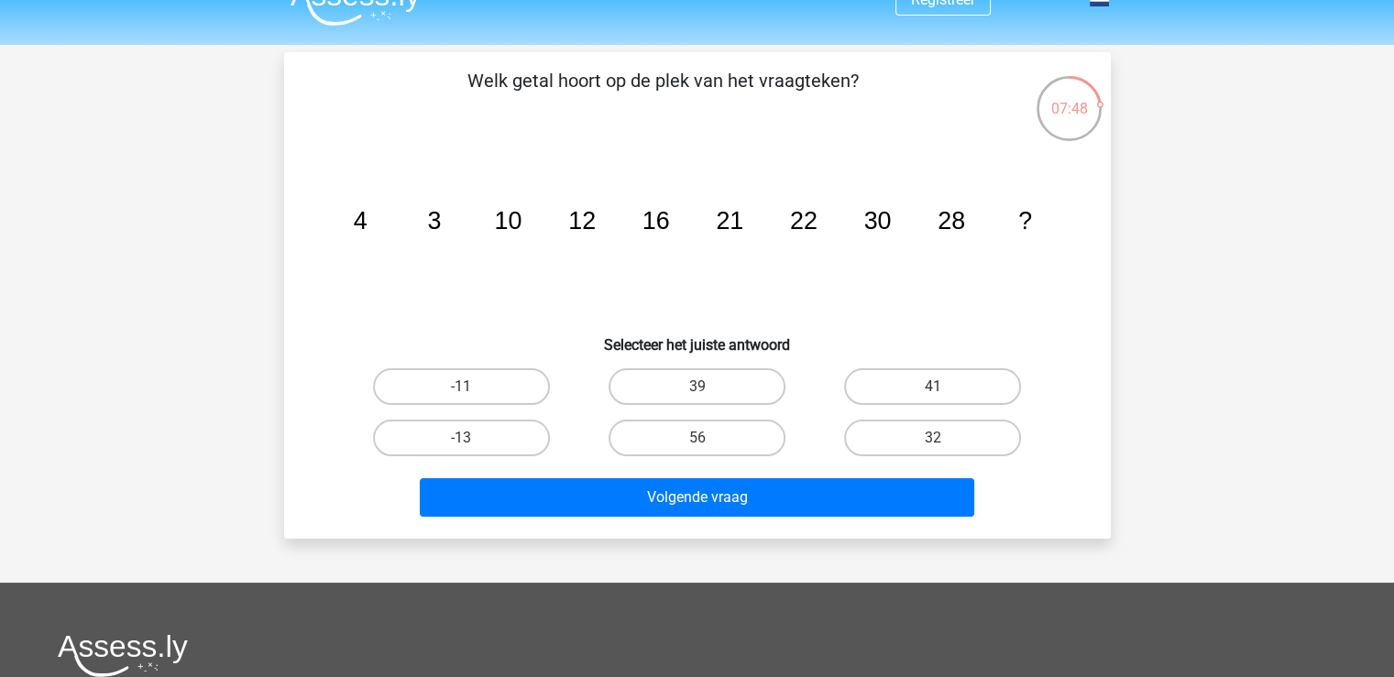
scroll to position [0, 0]
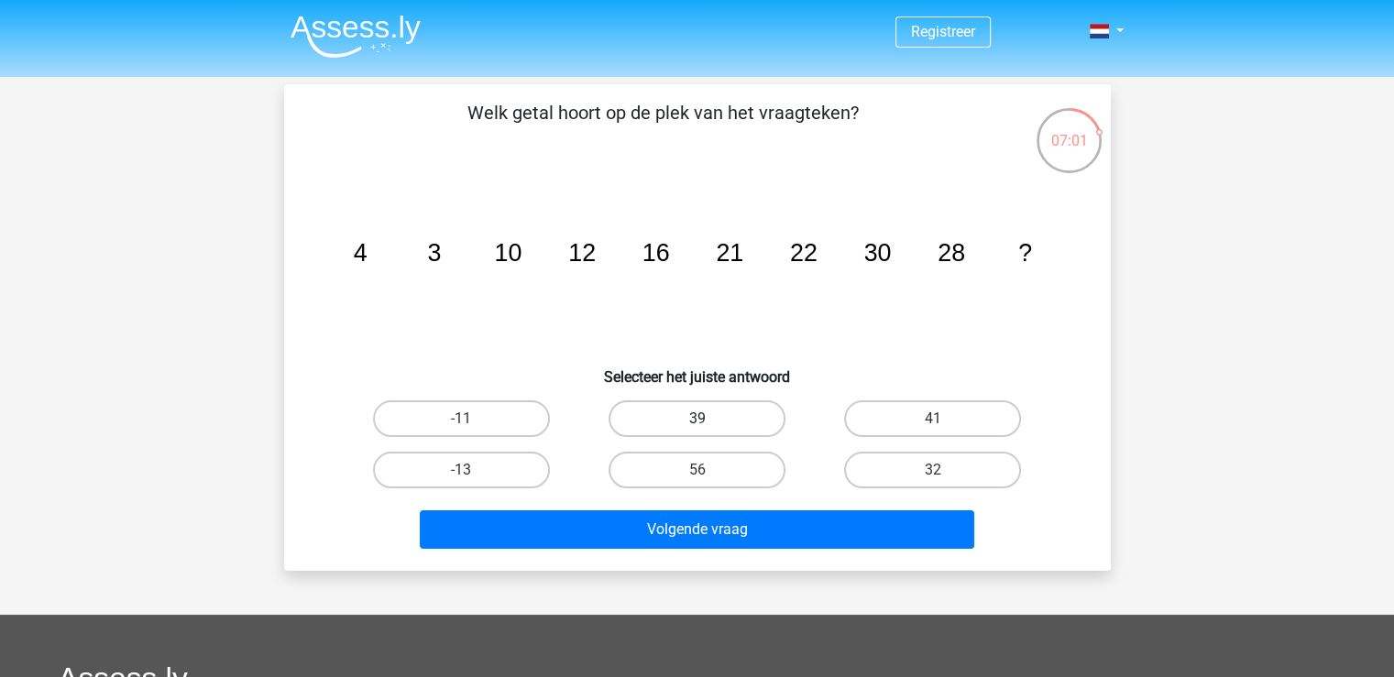
click at [704, 417] on label "39" at bounding box center [696, 418] width 177 height 37
click at [704, 419] on input "39" at bounding box center [702, 425] width 12 height 12
radio input "true"
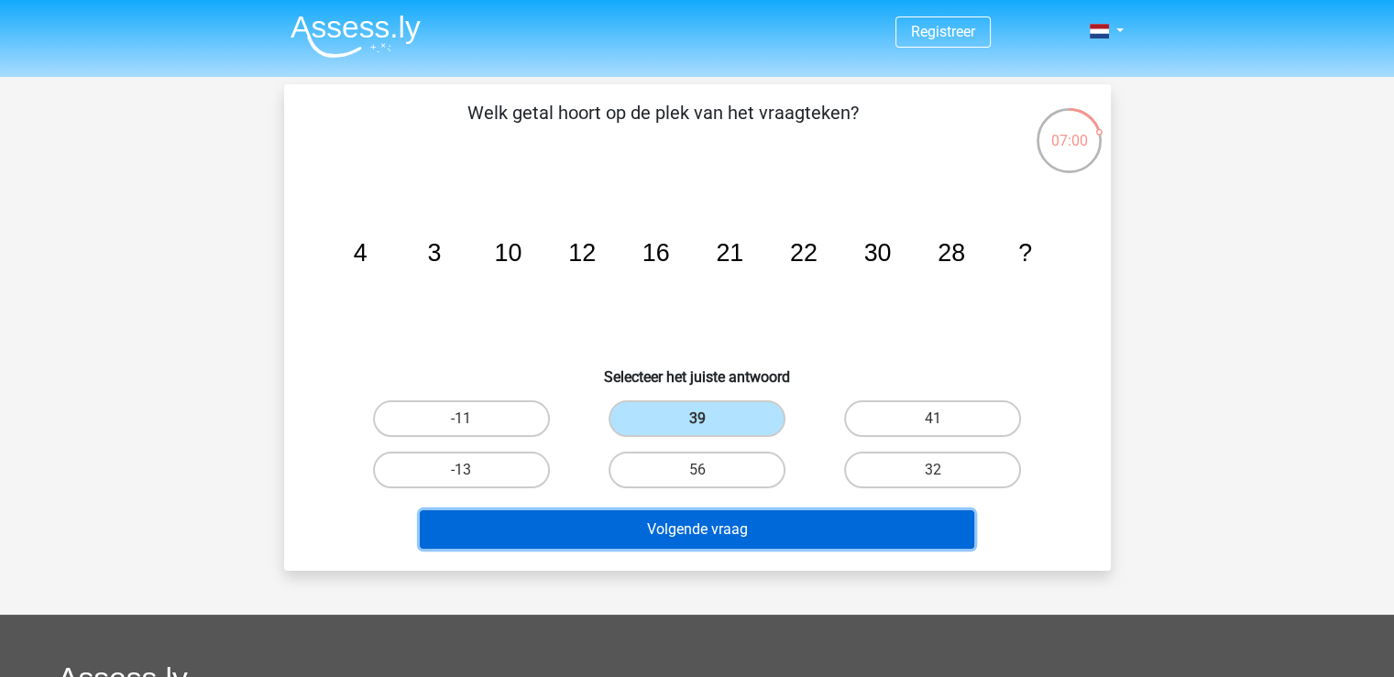
click at [720, 519] on button "Volgende vraag" at bounding box center [697, 529] width 554 height 38
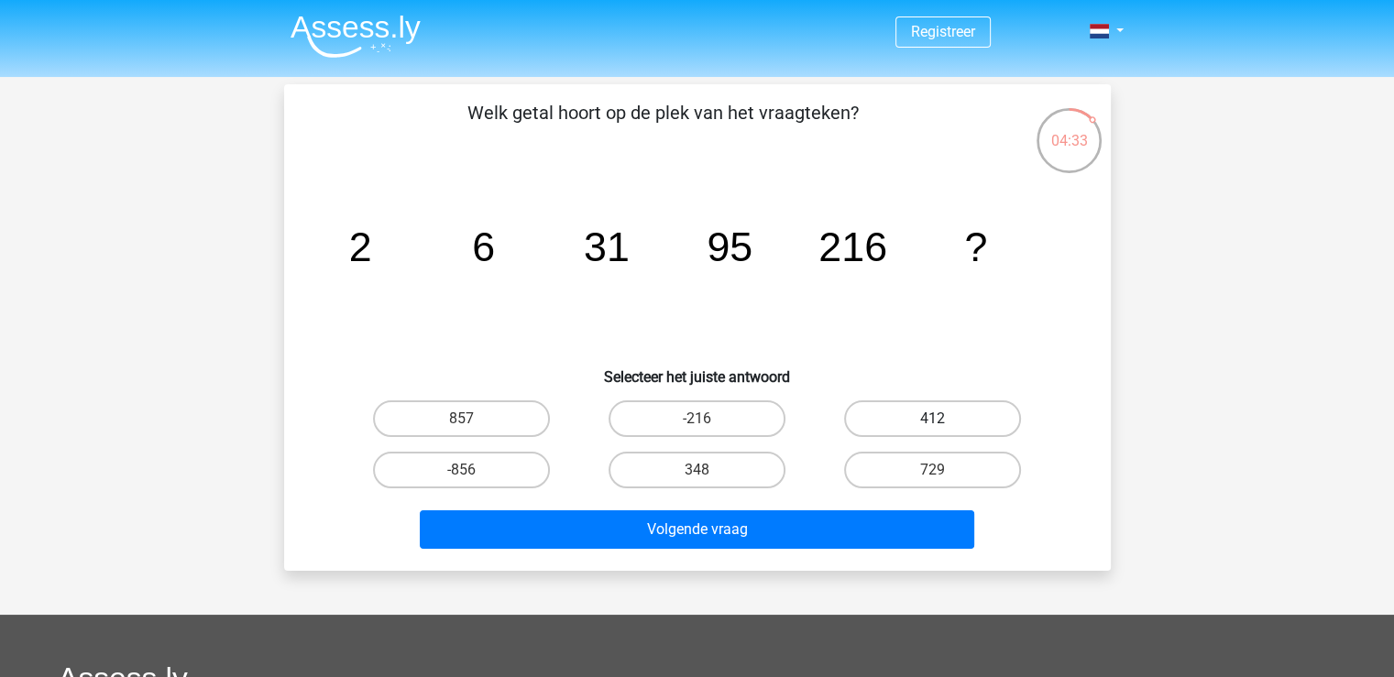
click at [935, 404] on label "412" at bounding box center [932, 418] width 177 height 37
click at [935, 419] on input "412" at bounding box center [939, 425] width 12 height 12
radio input "true"
click at [753, 500] on div "Volgende vraag" at bounding box center [697, 526] width 768 height 60
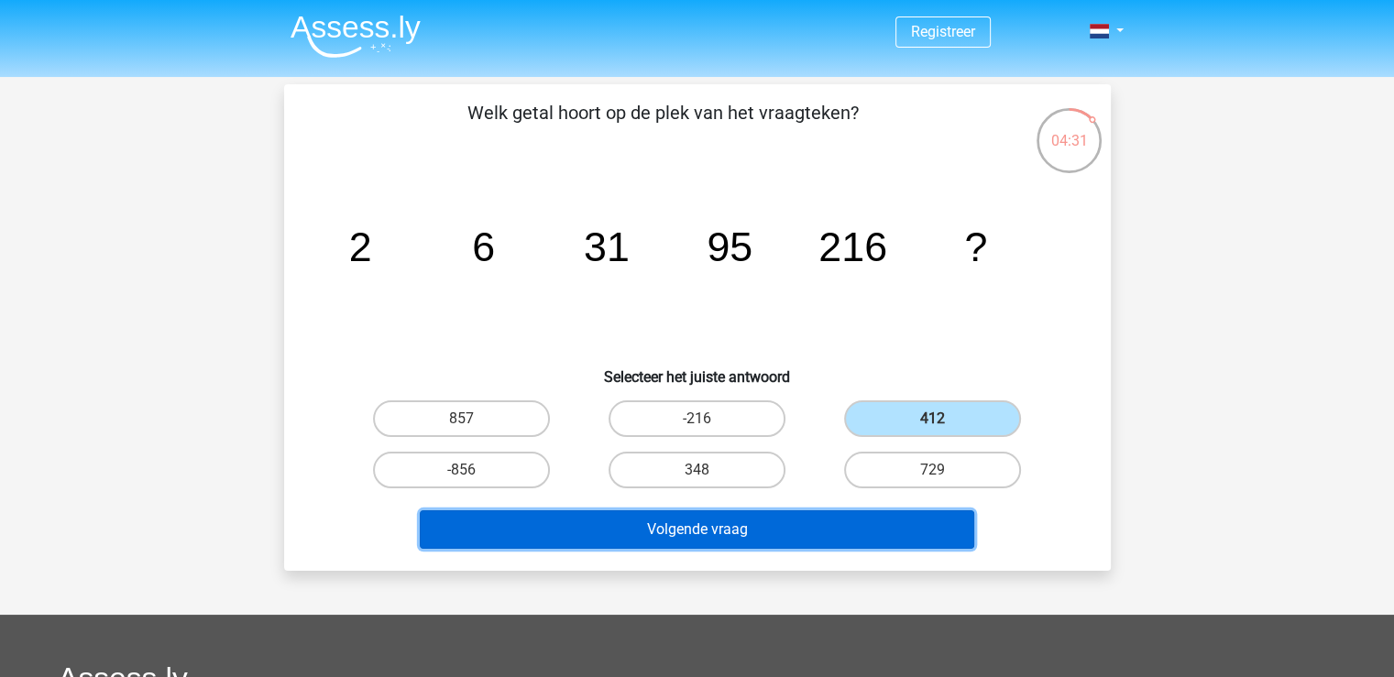
click at [753, 525] on button "Volgende vraag" at bounding box center [697, 529] width 554 height 38
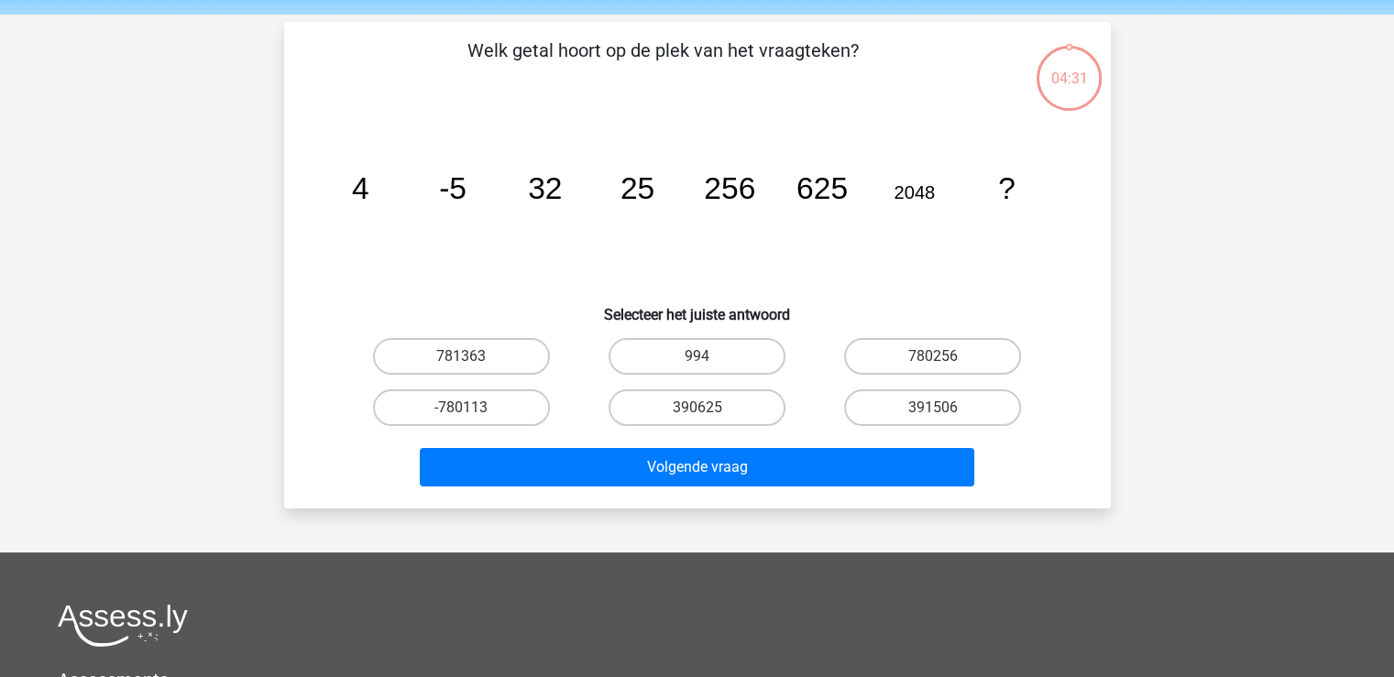
scroll to position [84, 0]
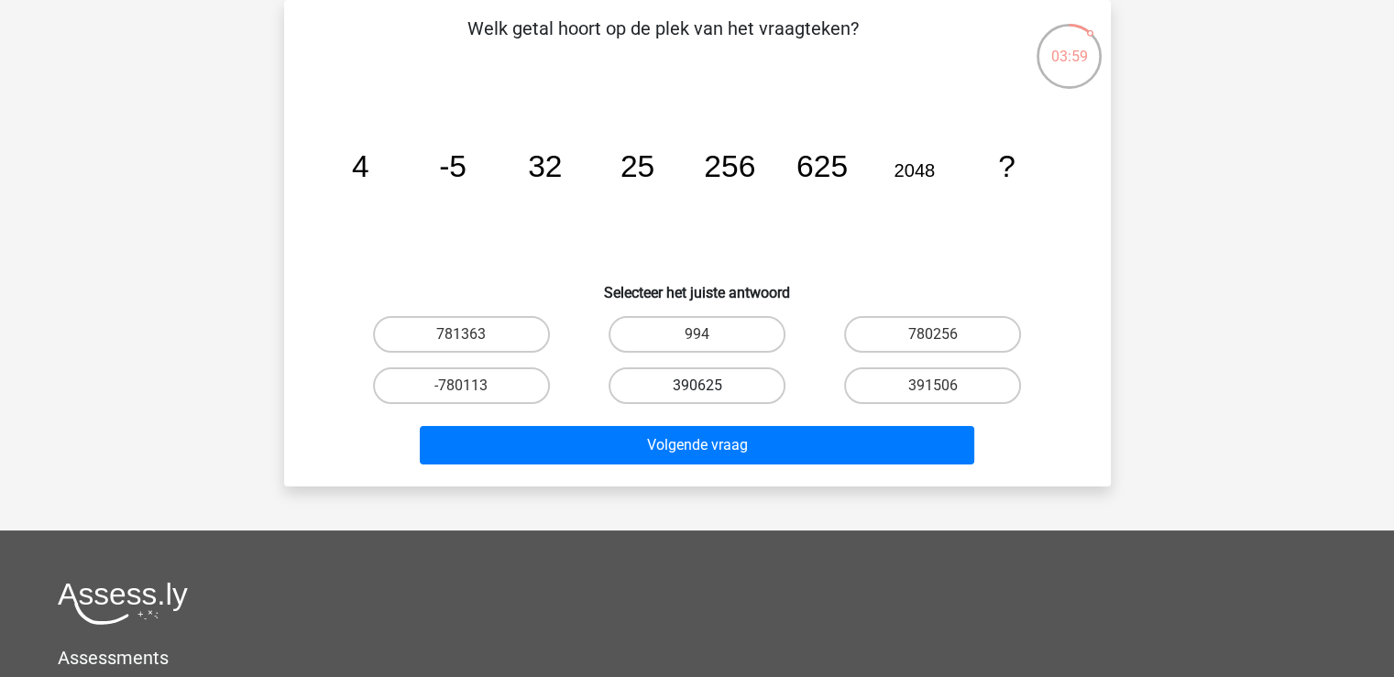
click at [692, 388] on label "390625" at bounding box center [696, 385] width 177 height 37
click at [696, 388] on input "390625" at bounding box center [702, 392] width 12 height 12
radio input "true"
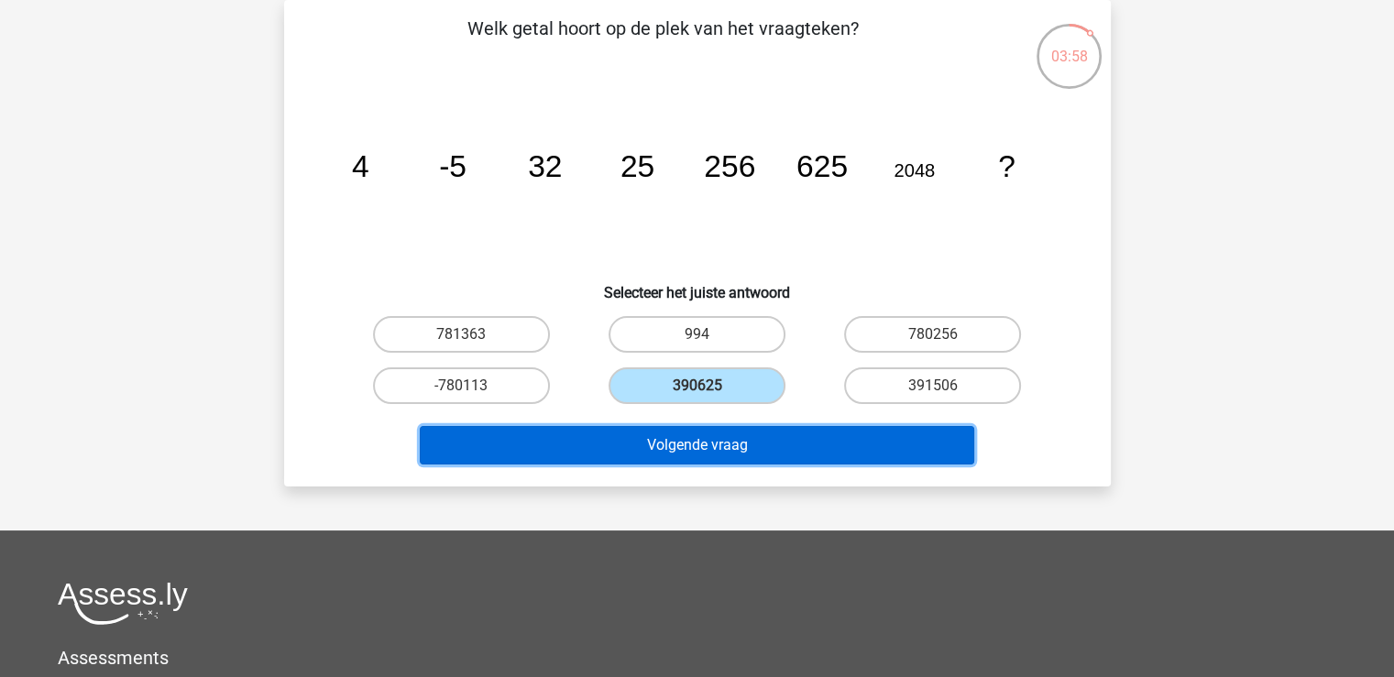
click at [696, 457] on button "Volgende vraag" at bounding box center [697, 445] width 554 height 38
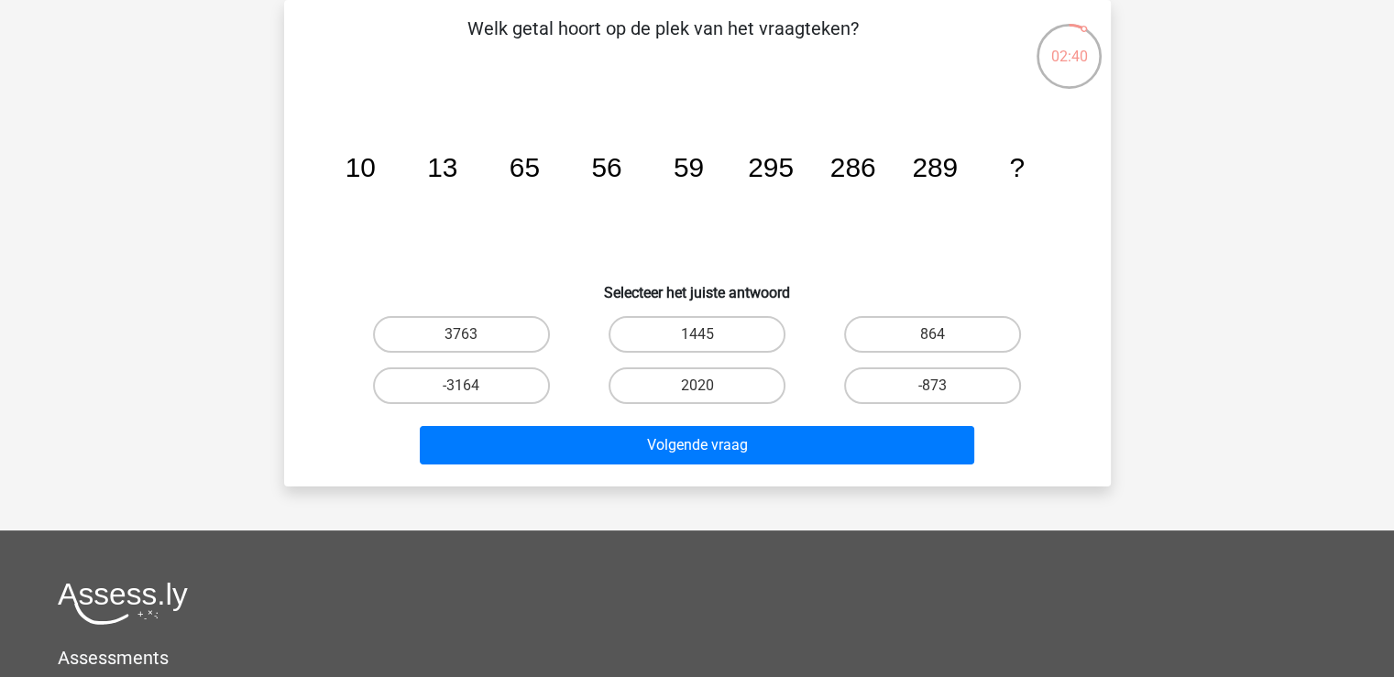
click at [699, 334] on input "1445" at bounding box center [702, 340] width 12 height 12
radio input "true"
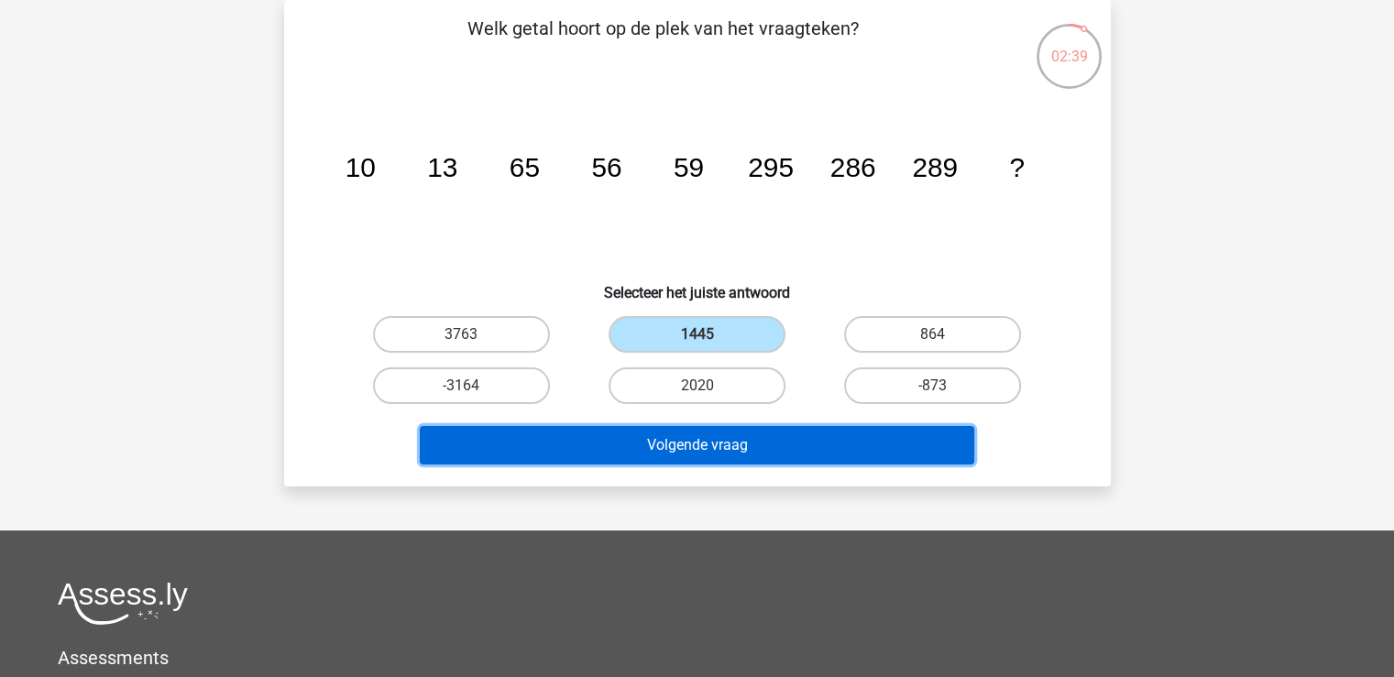
click at [701, 434] on button "Volgende vraag" at bounding box center [697, 445] width 554 height 38
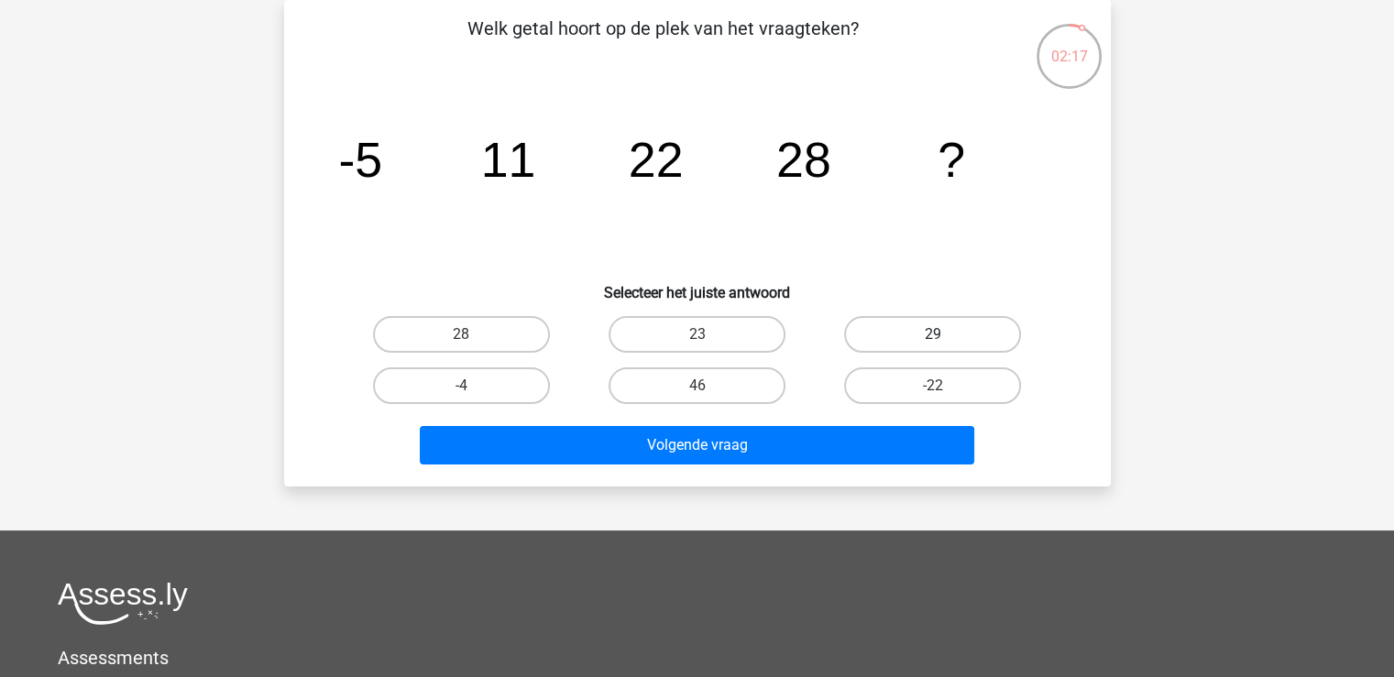
click at [923, 339] on label "29" at bounding box center [932, 334] width 177 height 37
click at [933, 339] on input "29" at bounding box center [939, 340] width 12 height 12
radio input "true"
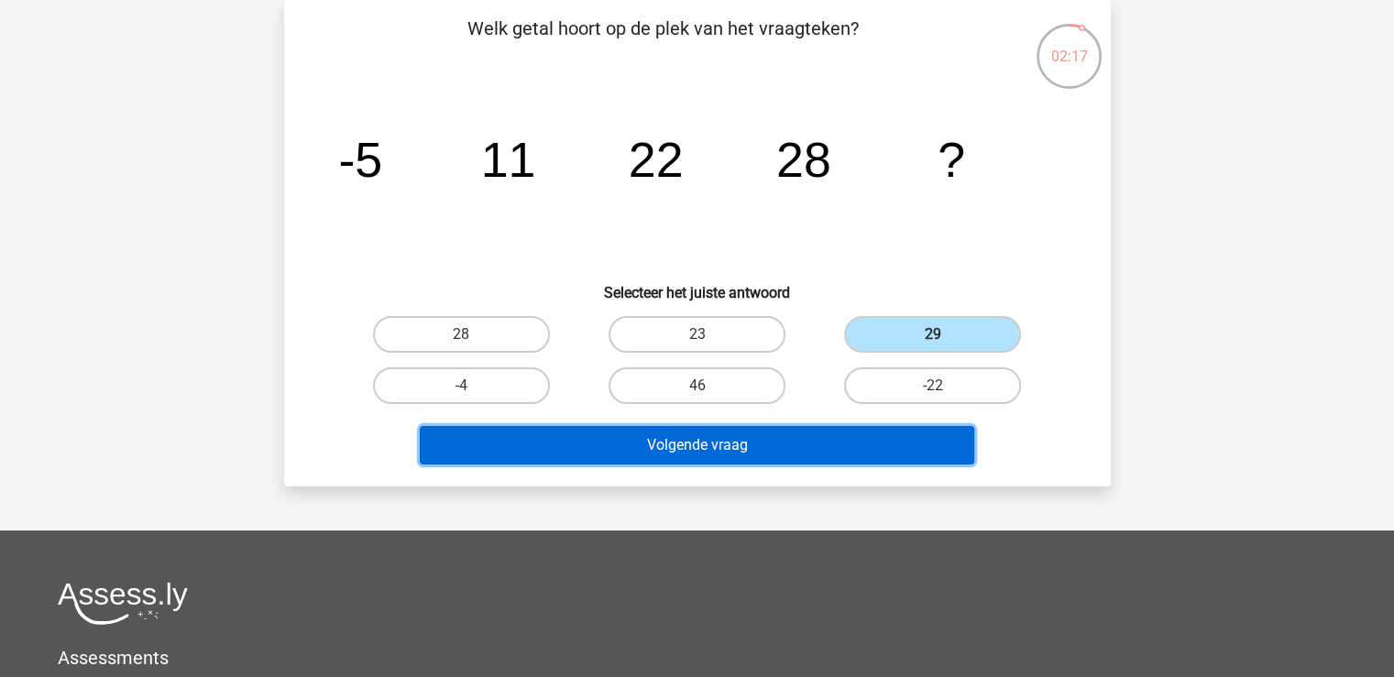
click at [810, 435] on button "Volgende vraag" at bounding box center [697, 445] width 554 height 38
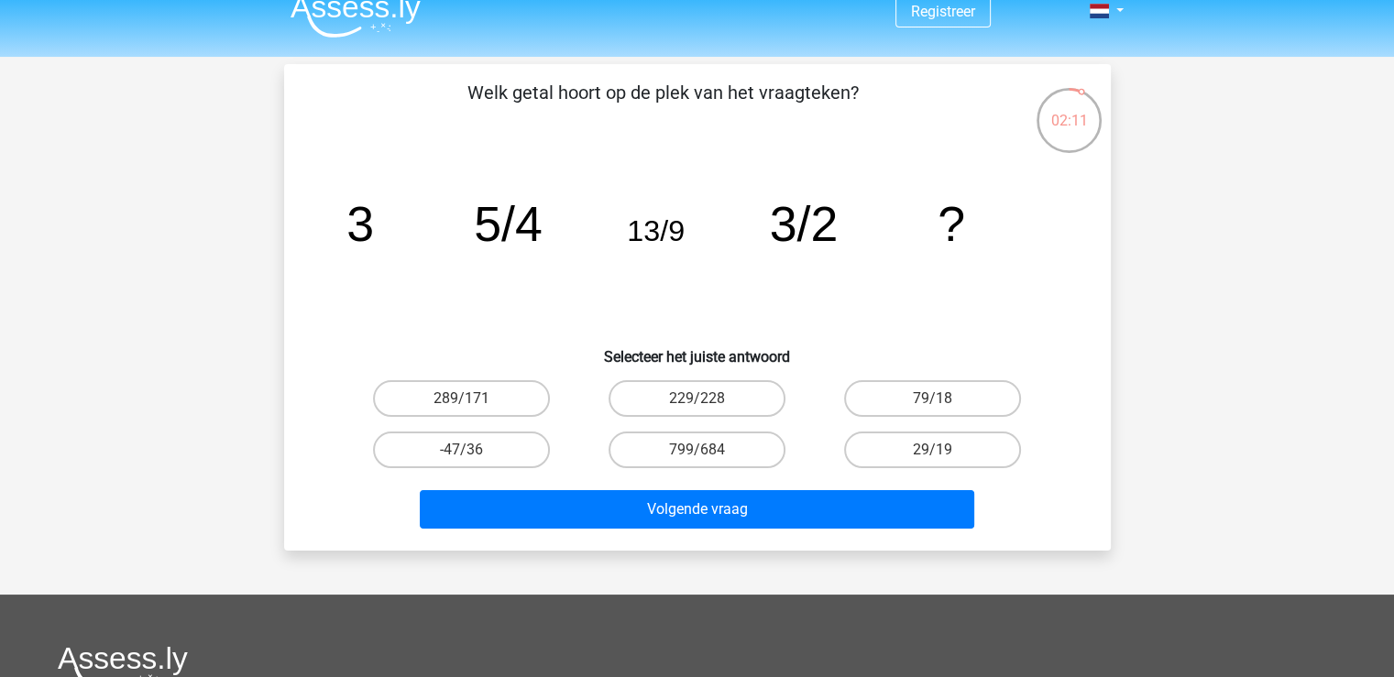
scroll to position [0, 0]
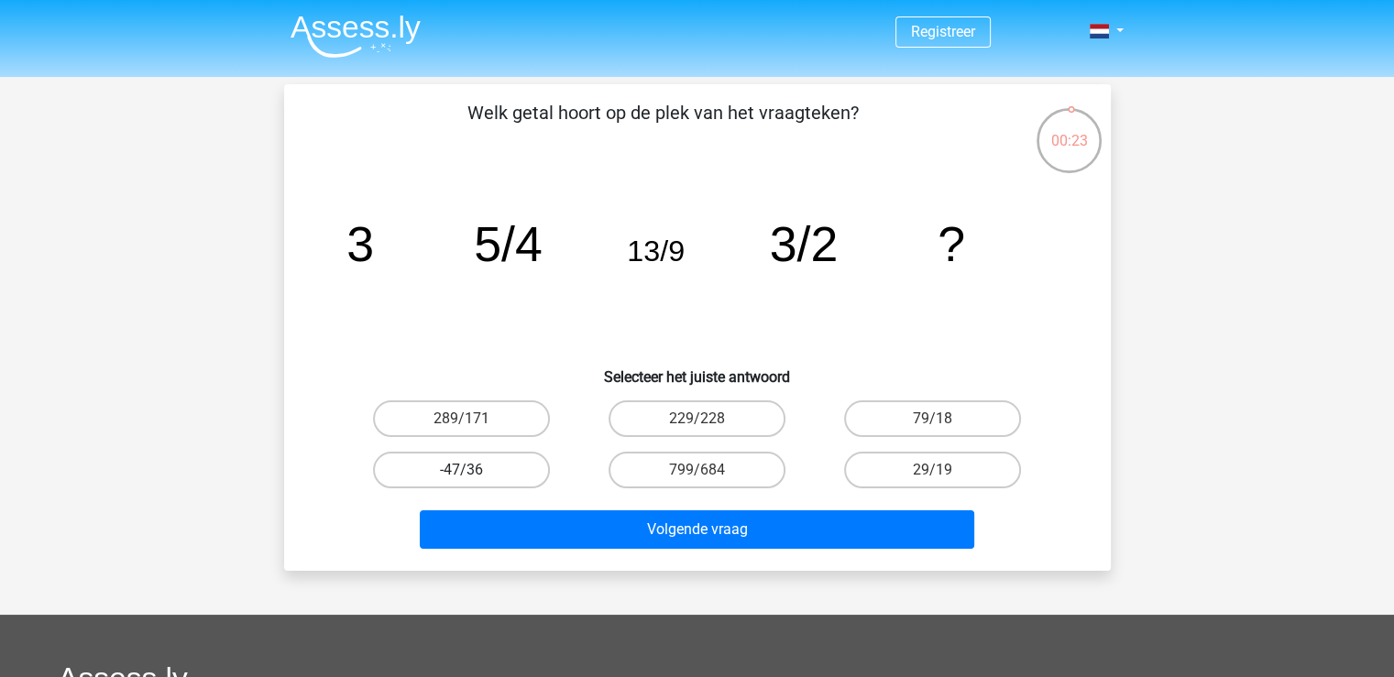
click at [441, 472] on label "-47/36" at bounding box center [461, 470] width 177 height 37
click at [461, 472] on input "-47/36" at bounding box center [467, 476] width 12 height 12
radio input "true"
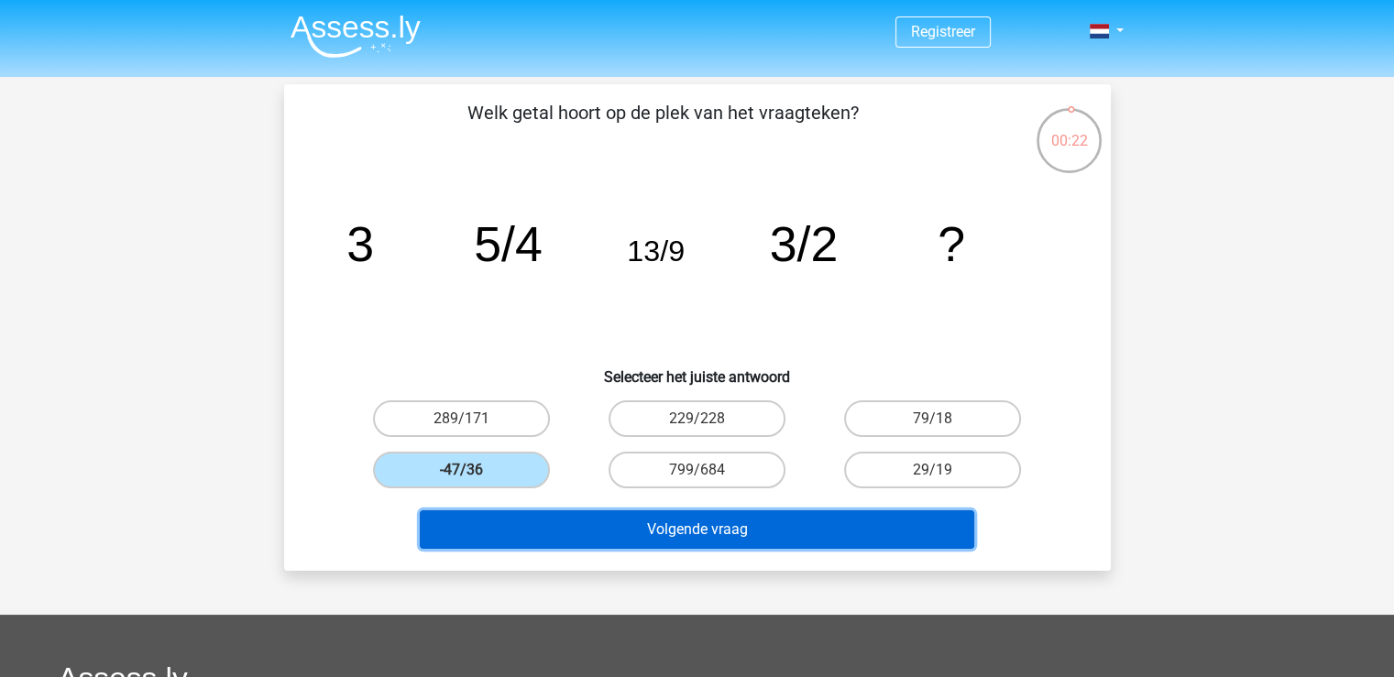
click at [499, 531] on button "Volgende vraag" at bounding box center [697, 529] width 554 height 38
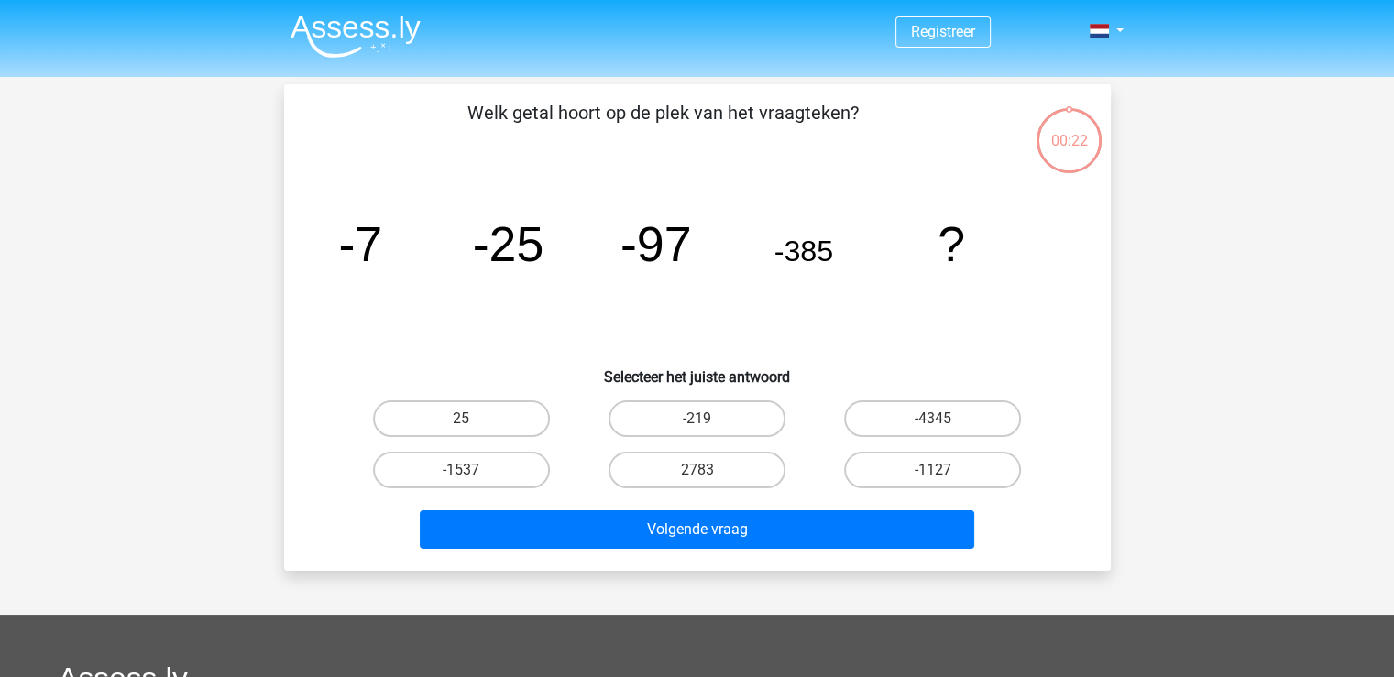
scroll to position [84, 0]
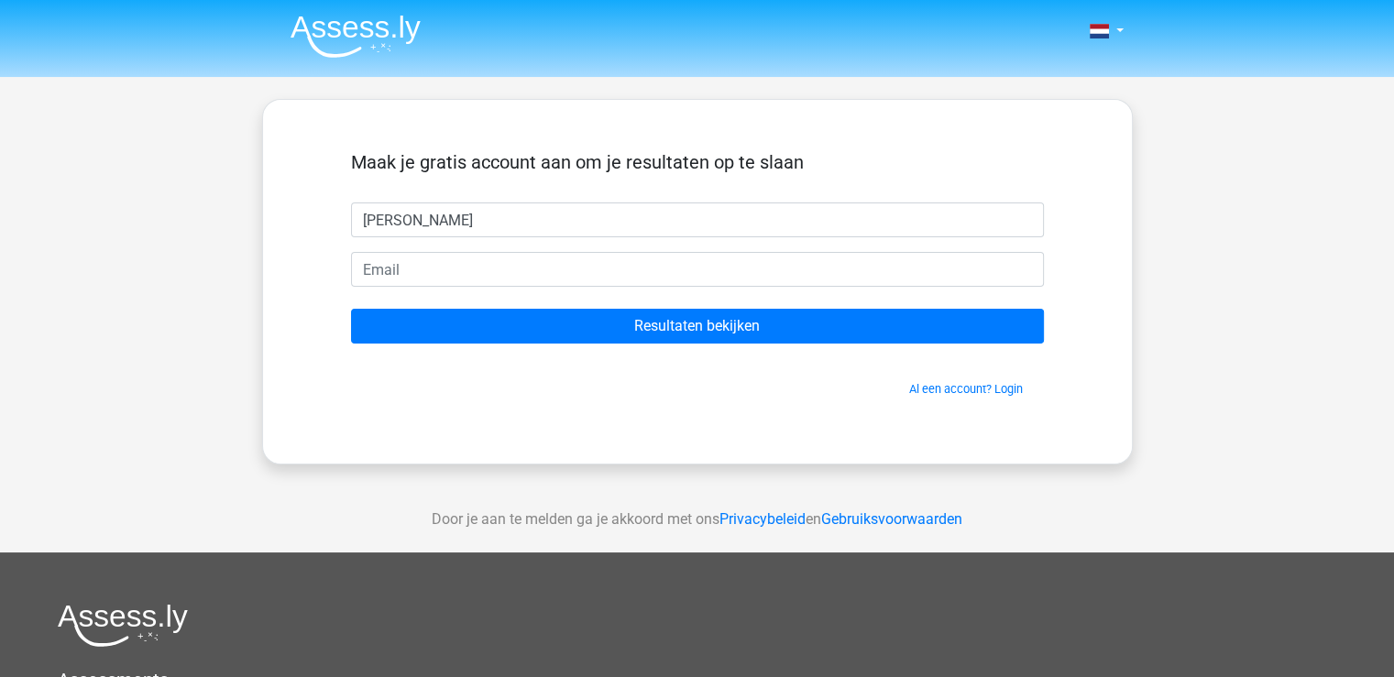
type input "Rowan"
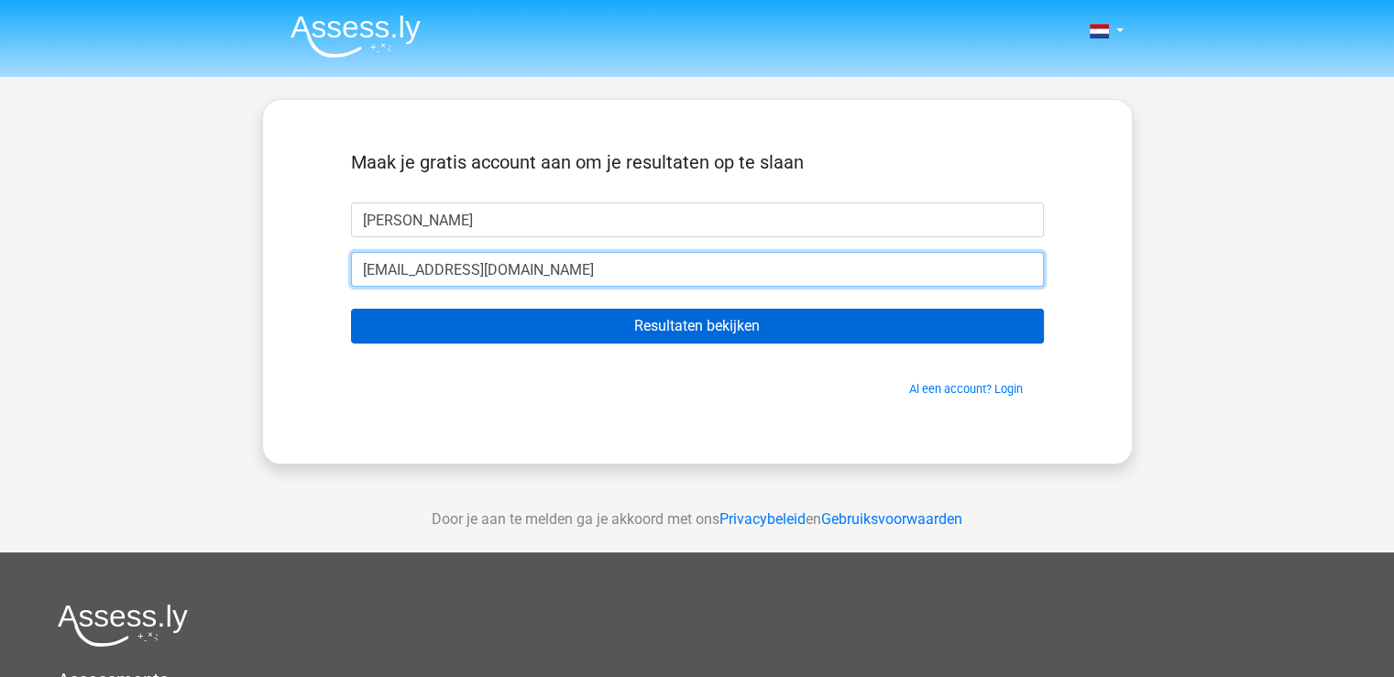
type input "rowan.zwennes@gmail.com"
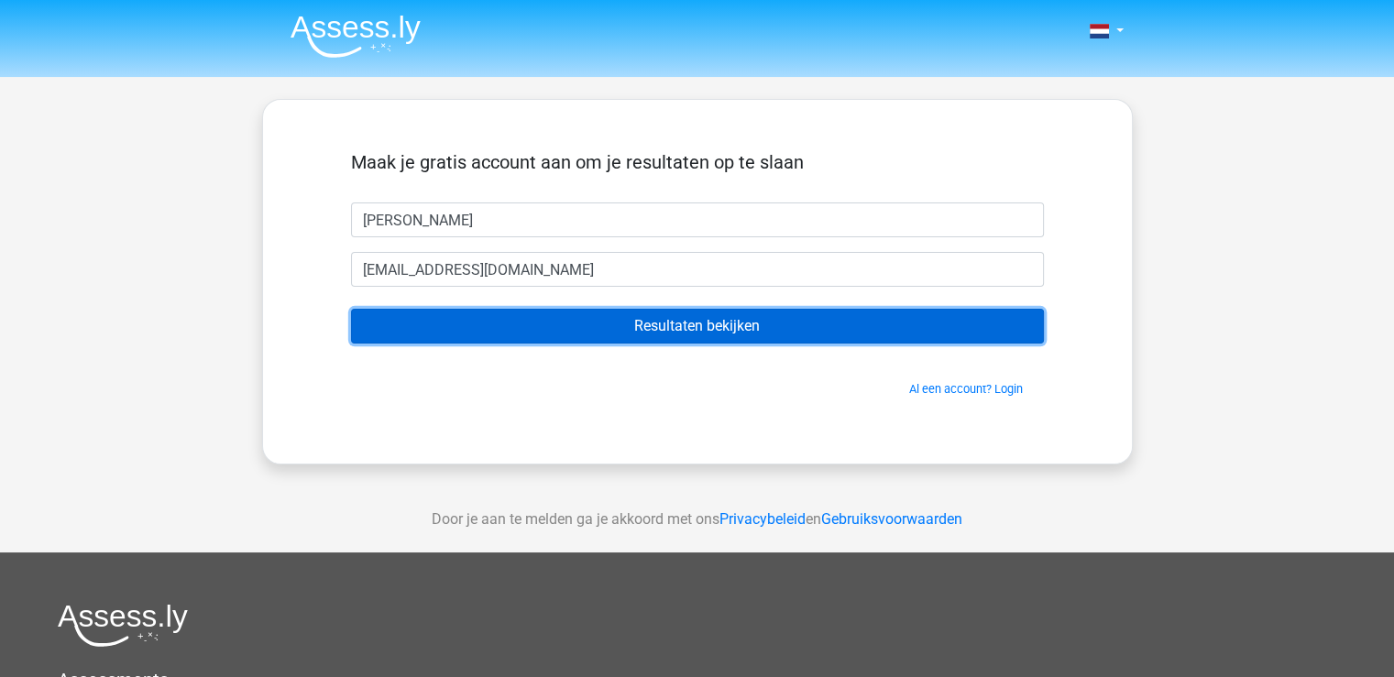
click at [693, 323] on input "Resultaten bekijken" at bounding box center [697, 326] width 693 height 35
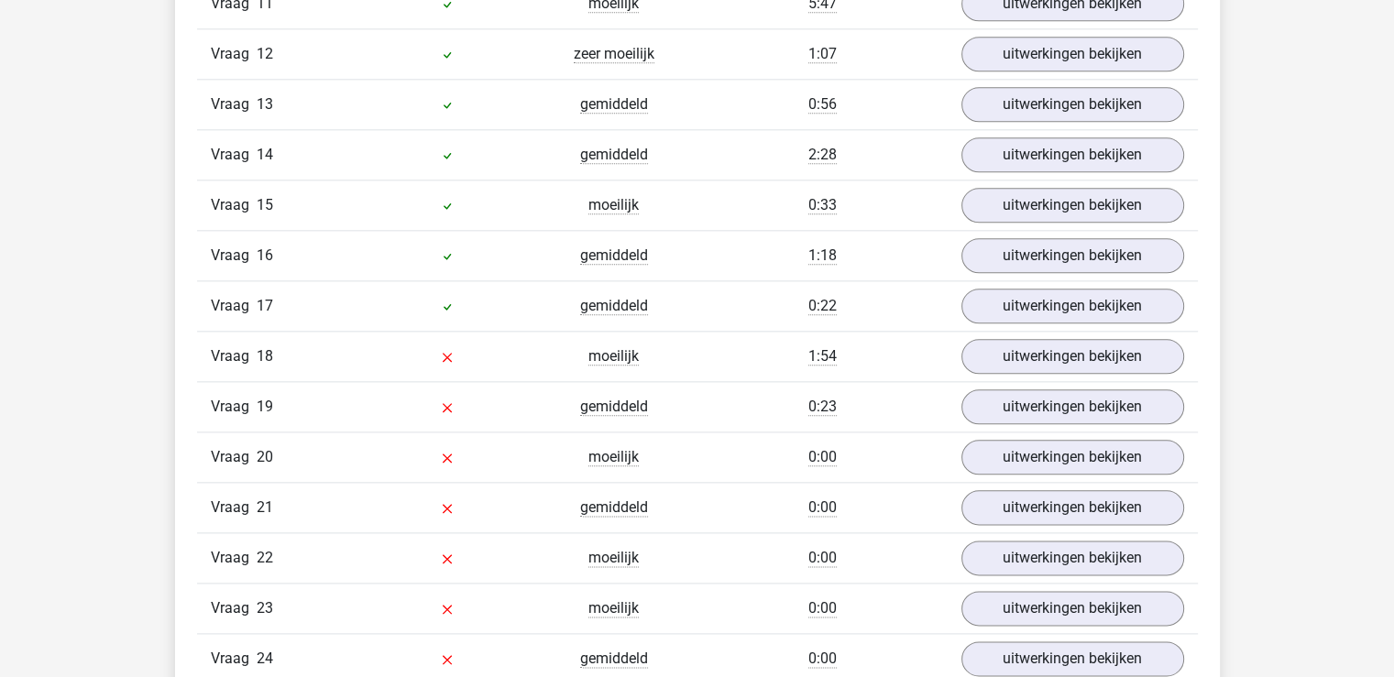
scroll to position [2107, 0]
click at [1095, 351] on link "uitwerkingen bekijken" at bounding box center [1072, 355] width 256 height 40
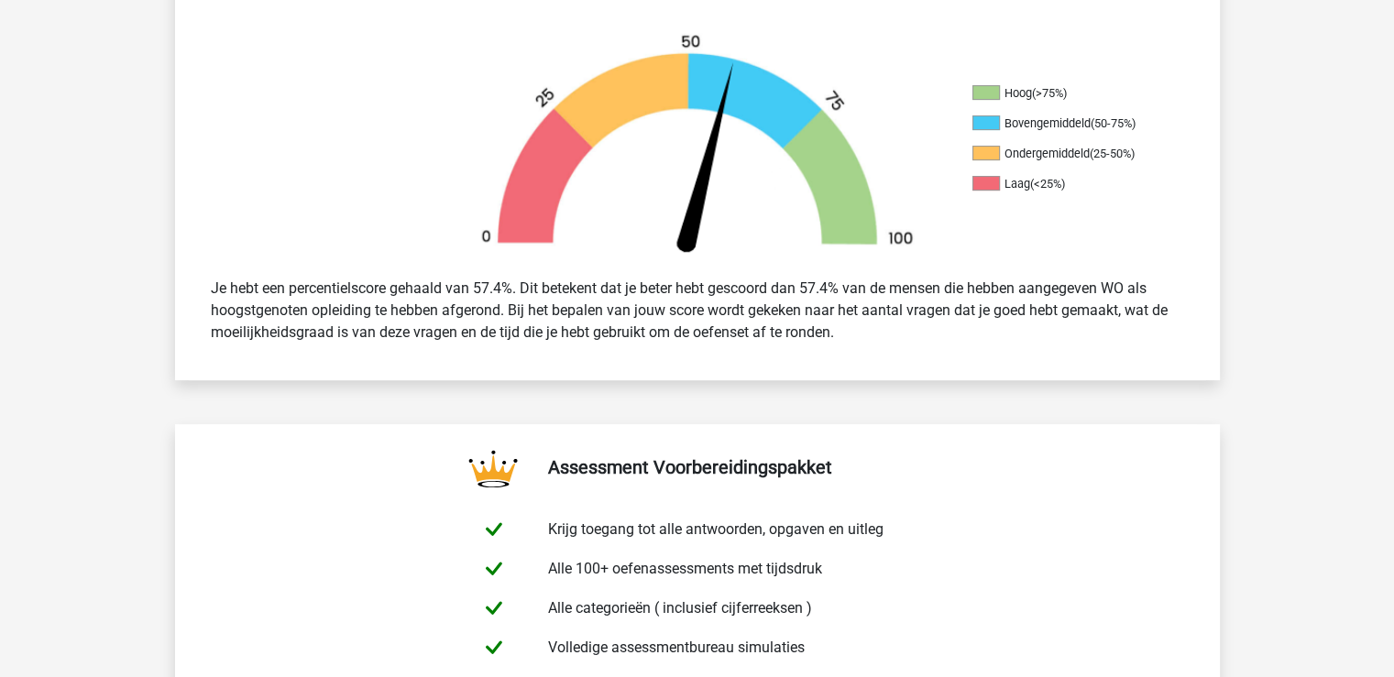
scroll to position [275, 0]
